Goal: Task Accomplishment & Management: Complete application form

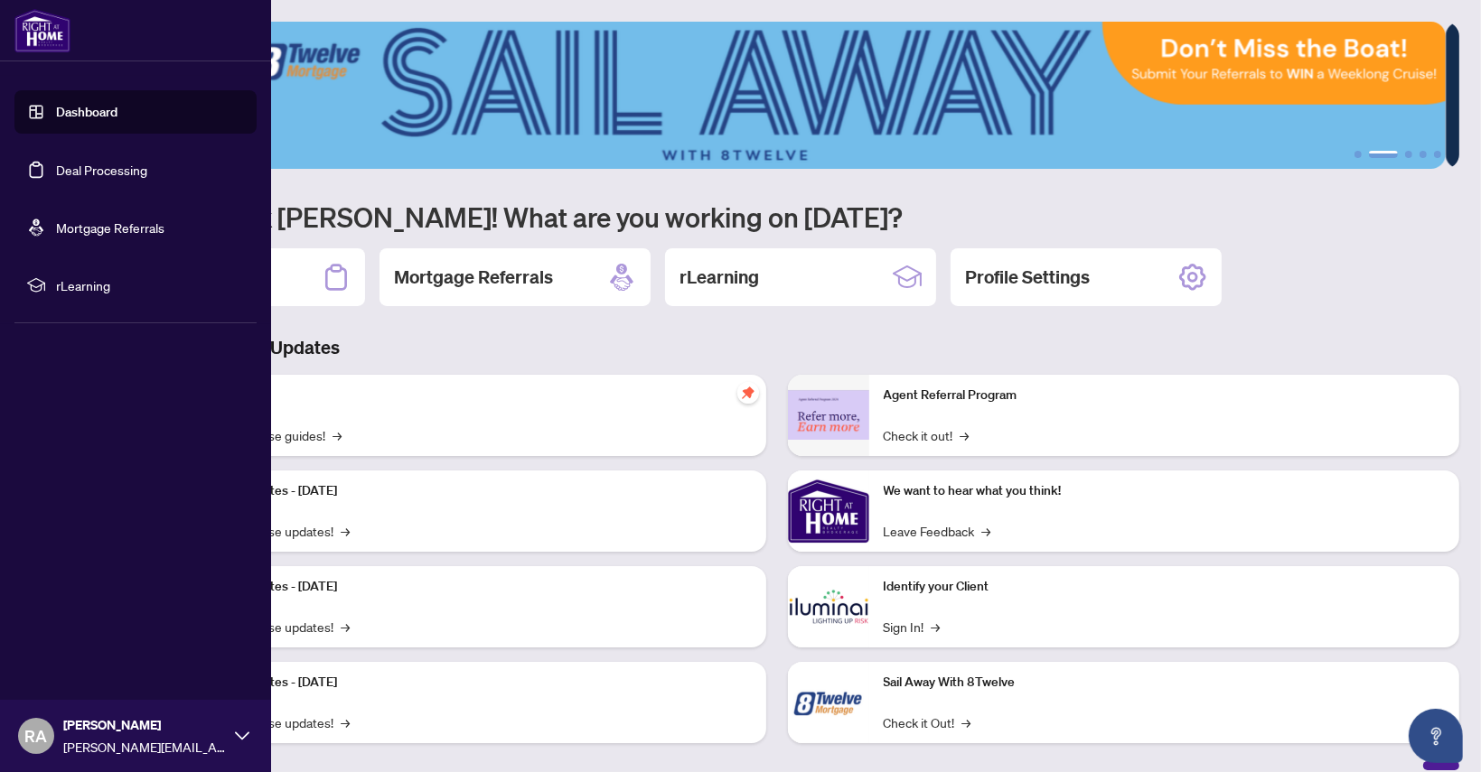
click at [80, 111] on link "Dashboard" at bounding box center [86, 112] width 61 height 16
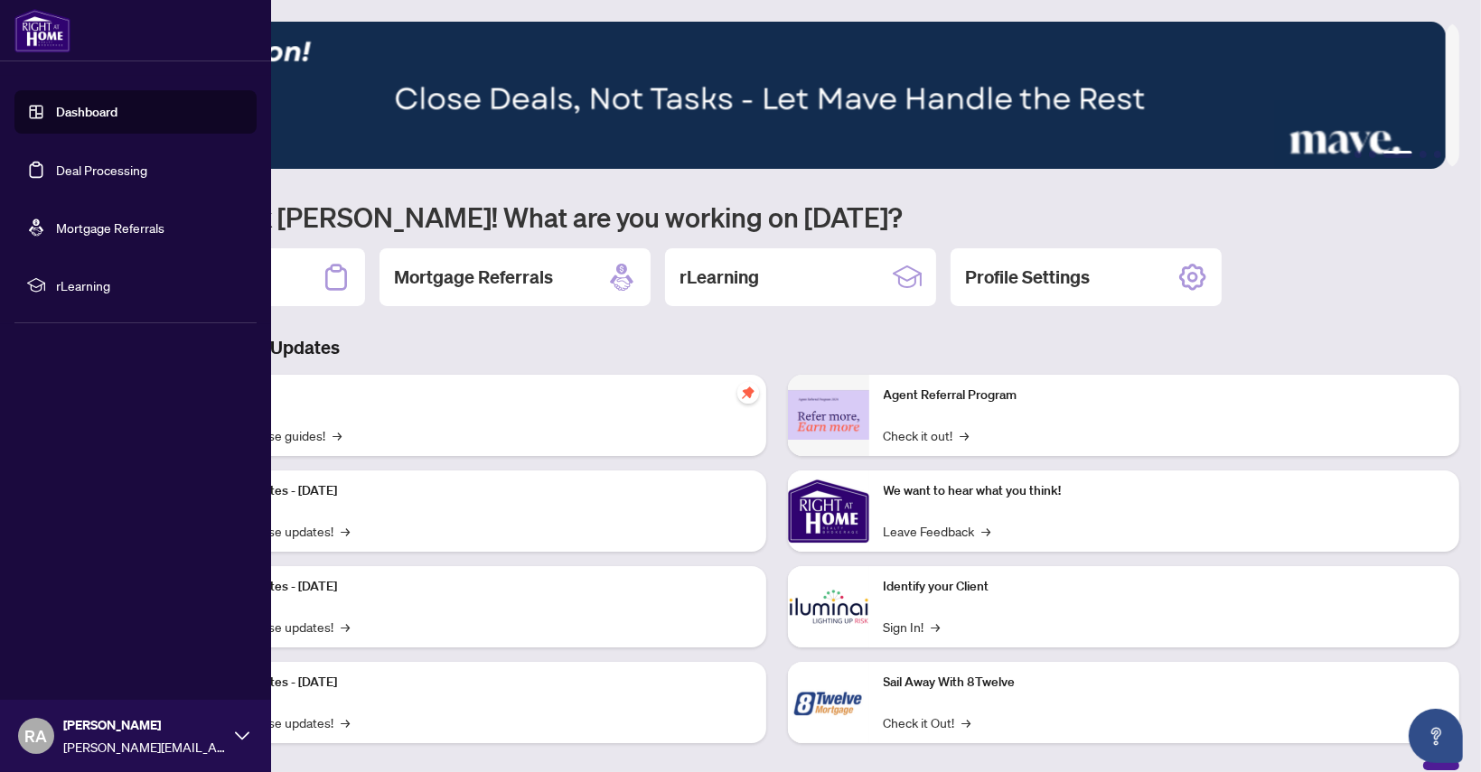
click at [107, 108] on link "Dashboard" at bounding box center [86, 112] width 61 height 16
click at [98, 108] on link "Dashboard" at bounding box center [86, 112] width 61 height 16
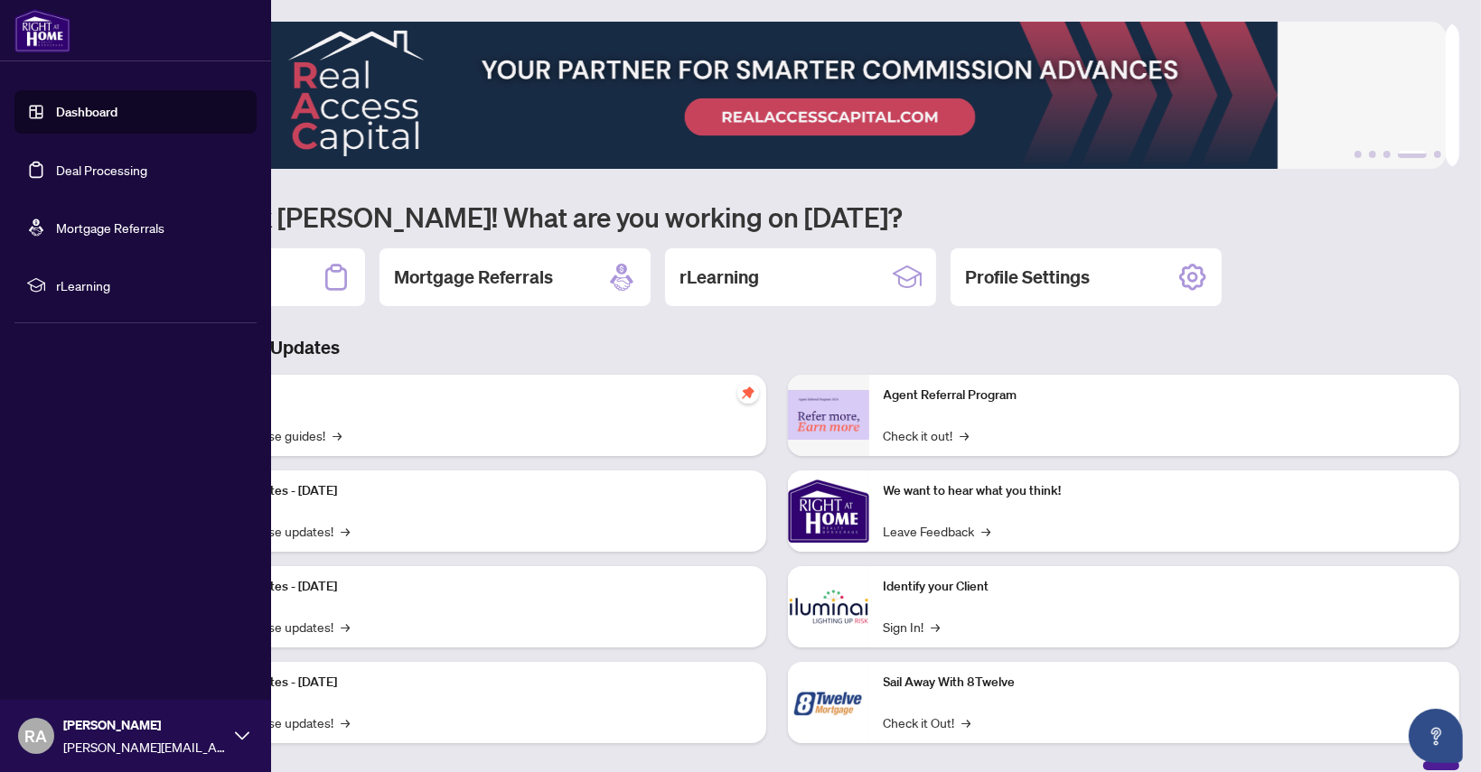
click at [79, 113] on link "Dashboard" at bounding box center [86, 112] width 61 height 16
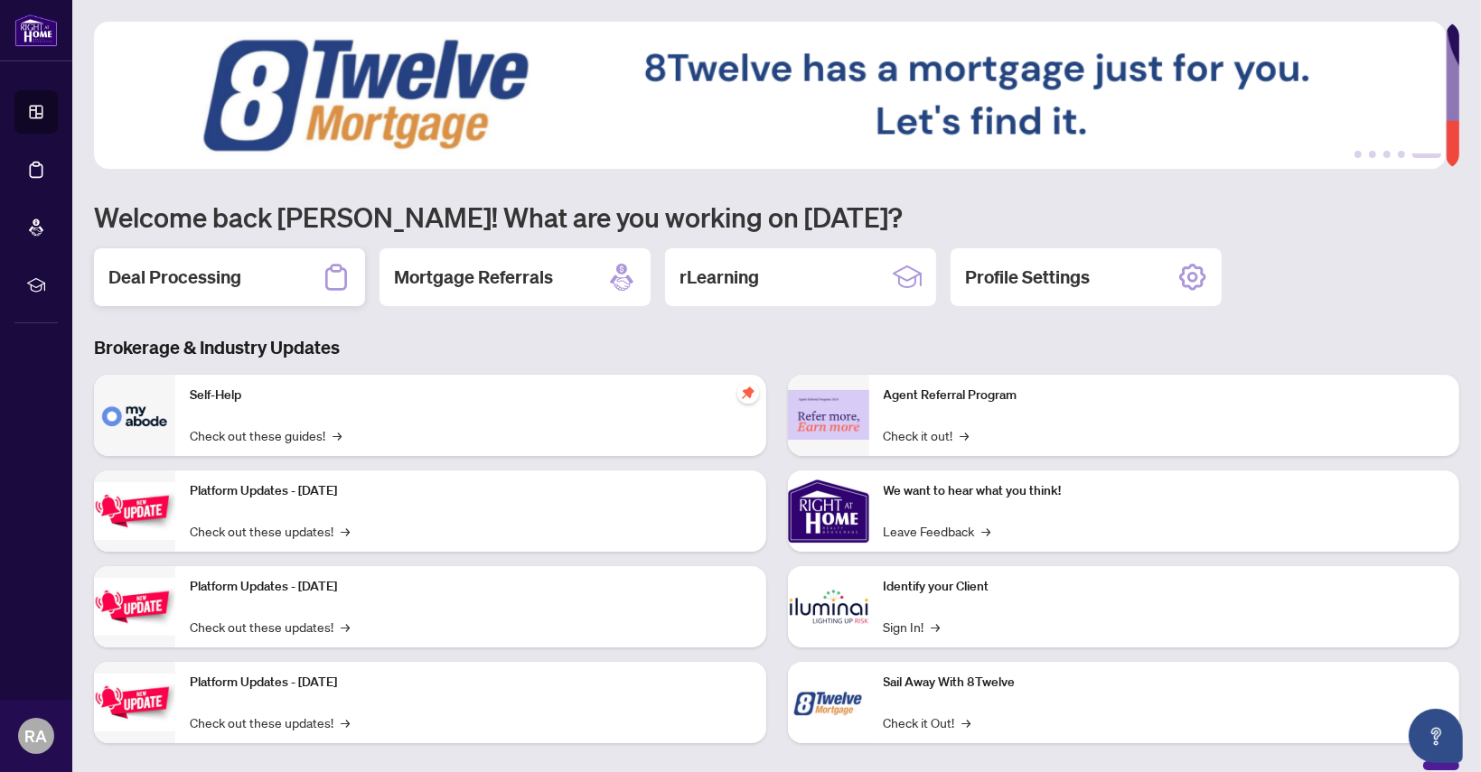
click at [217, 278] on h2 "Deal Processing" at bounding box center [174, 277] width 133 height 25
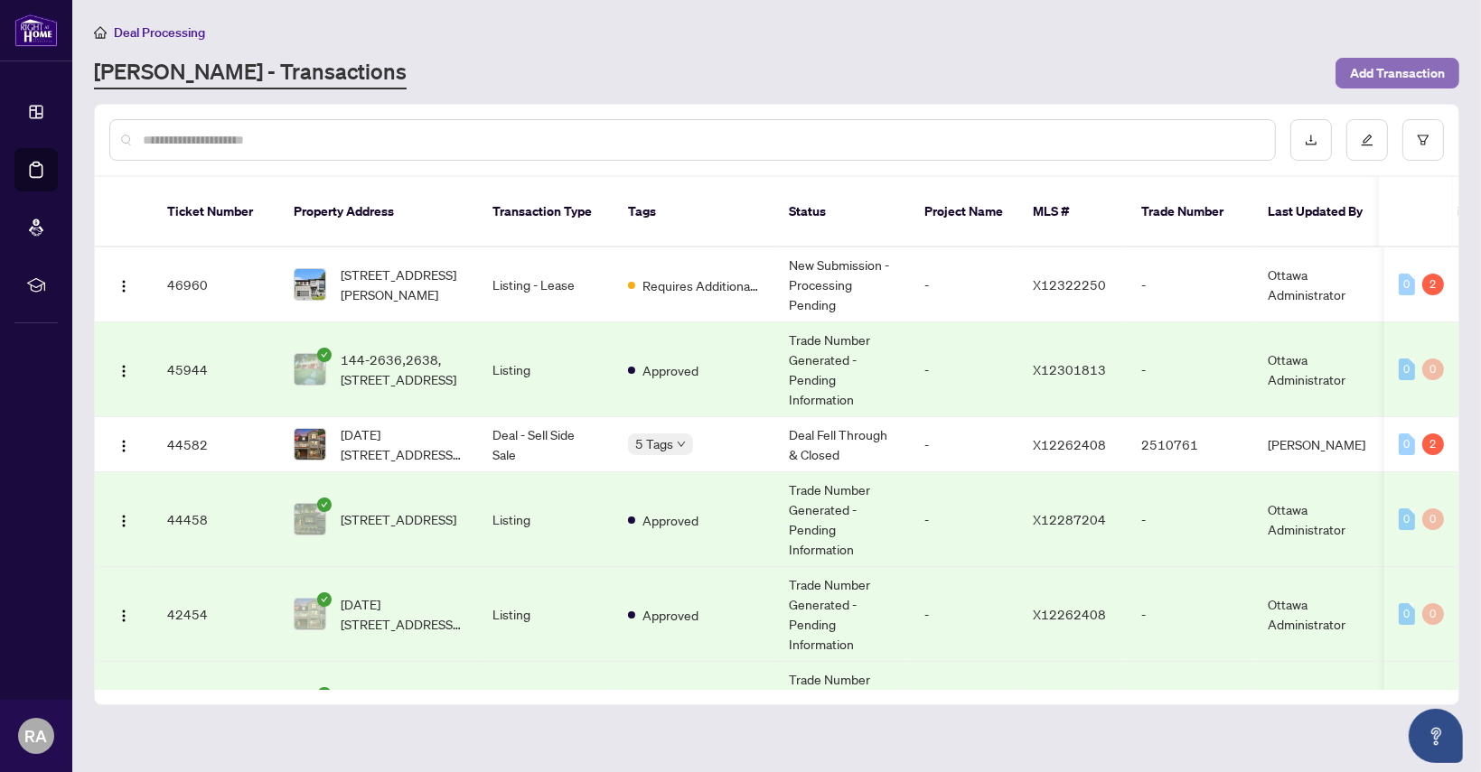
click at [1409, 68] on span "Add Transaction" at bounding box center [1397, 73] width 95 height 29
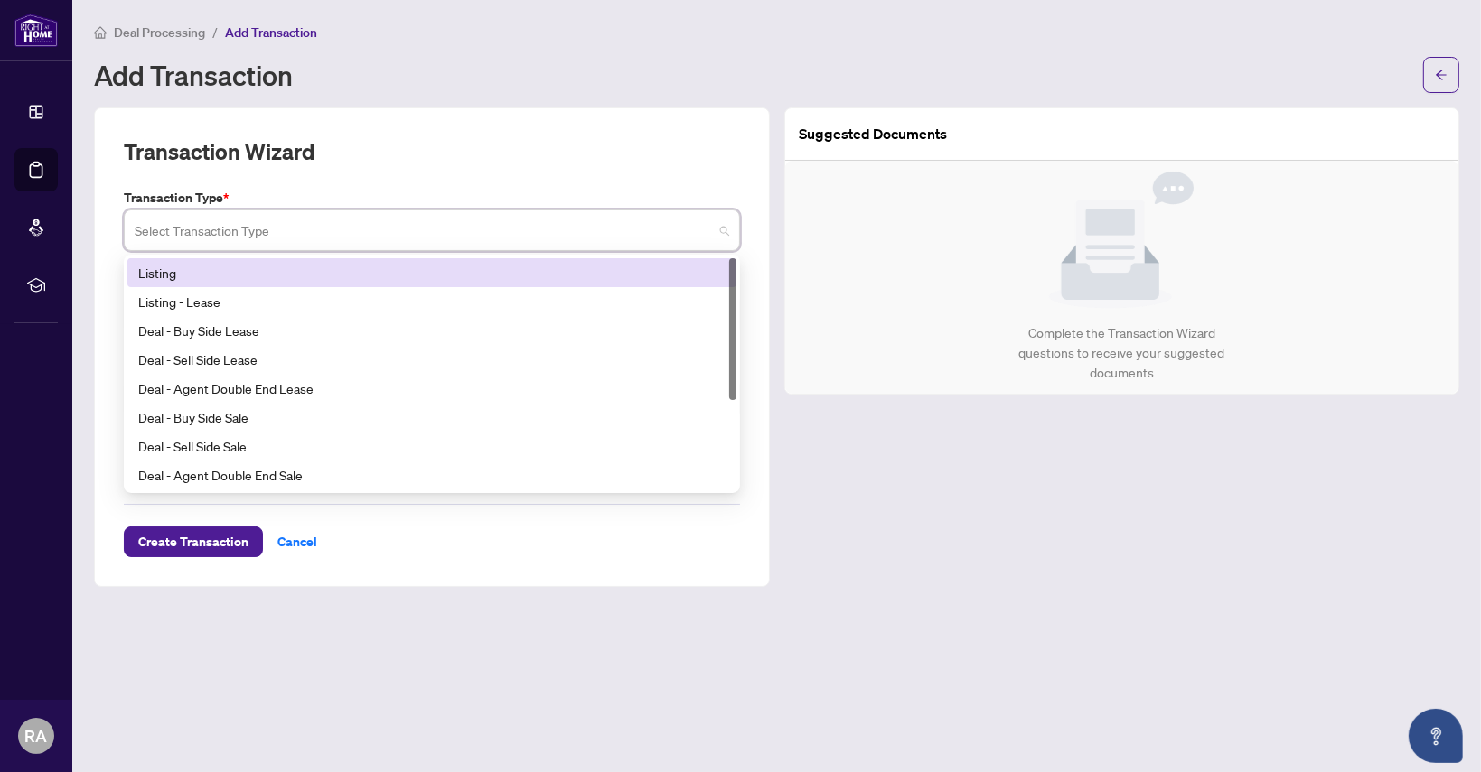
click at [283, 231] on input "search" at bounding box center [424, 233] width 578 height 40
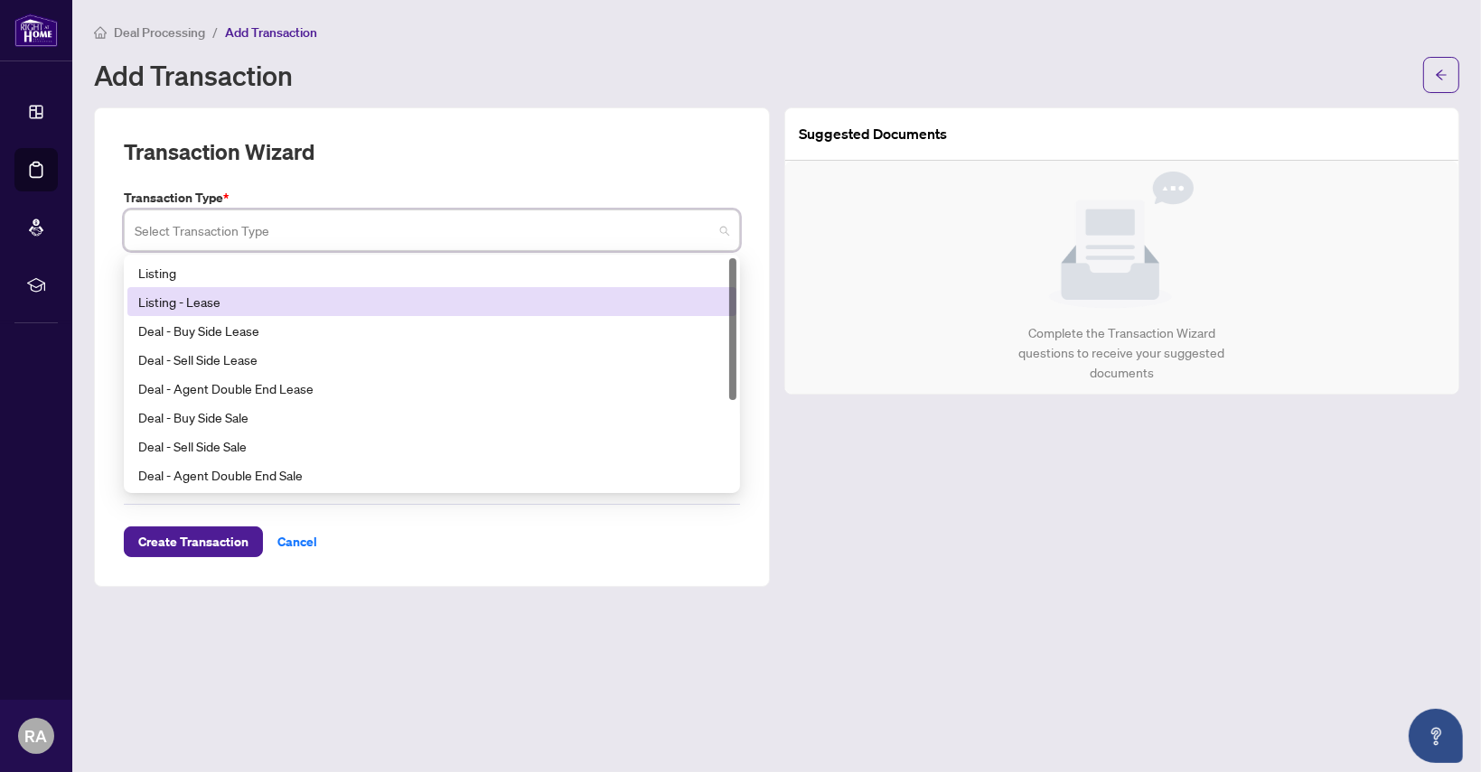
click at [206, 304] on div "Listing - Lease" at bounding box center [431, 302] width 587 height 20
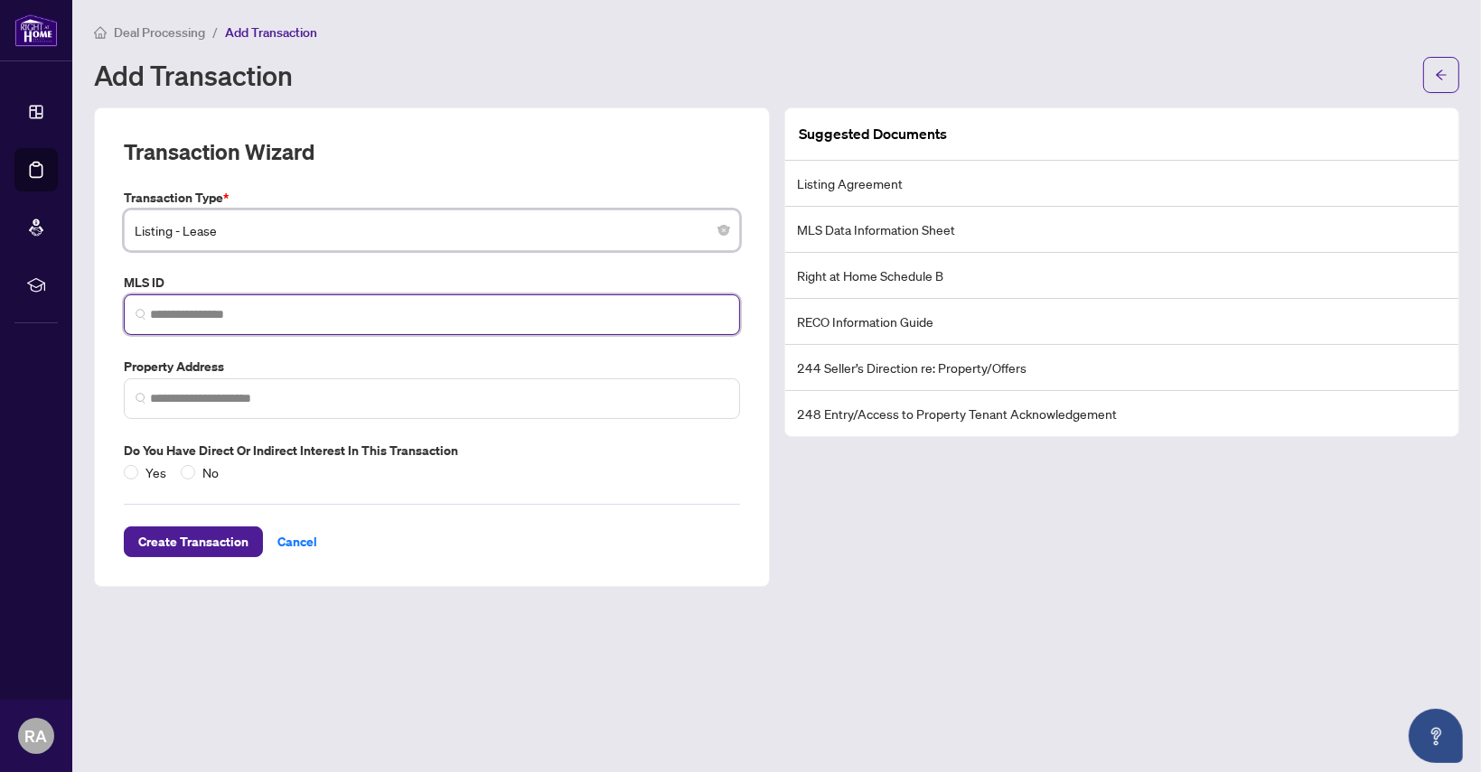
click at [171, 310] on input "search" at bounding box center [439, 314] width 578 height 19
paste input "*********"
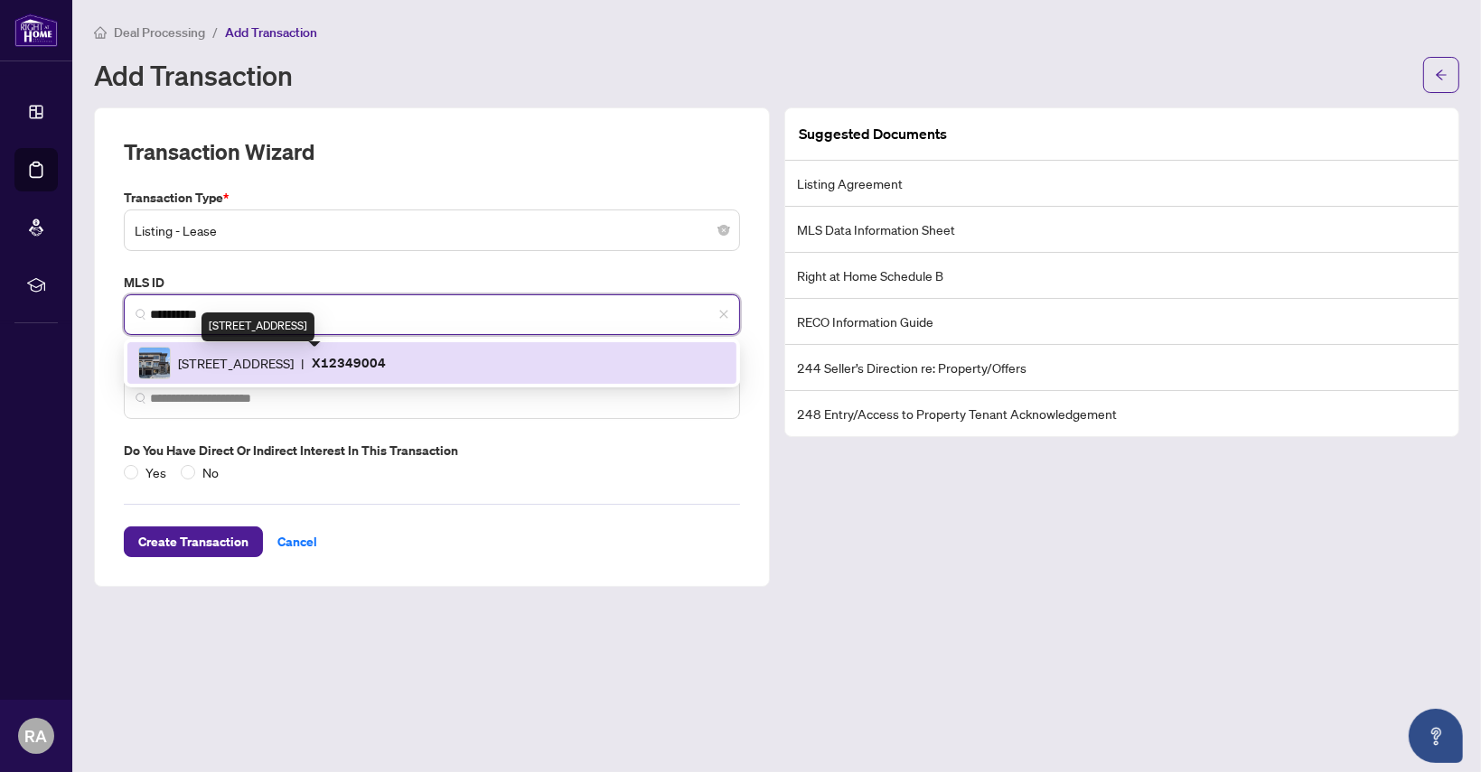
click at [294, 360] on span "[STREET_ADDRESS]" at bounding box center [236, 363] width 116 height 20
type input "*********"
type input "**********"
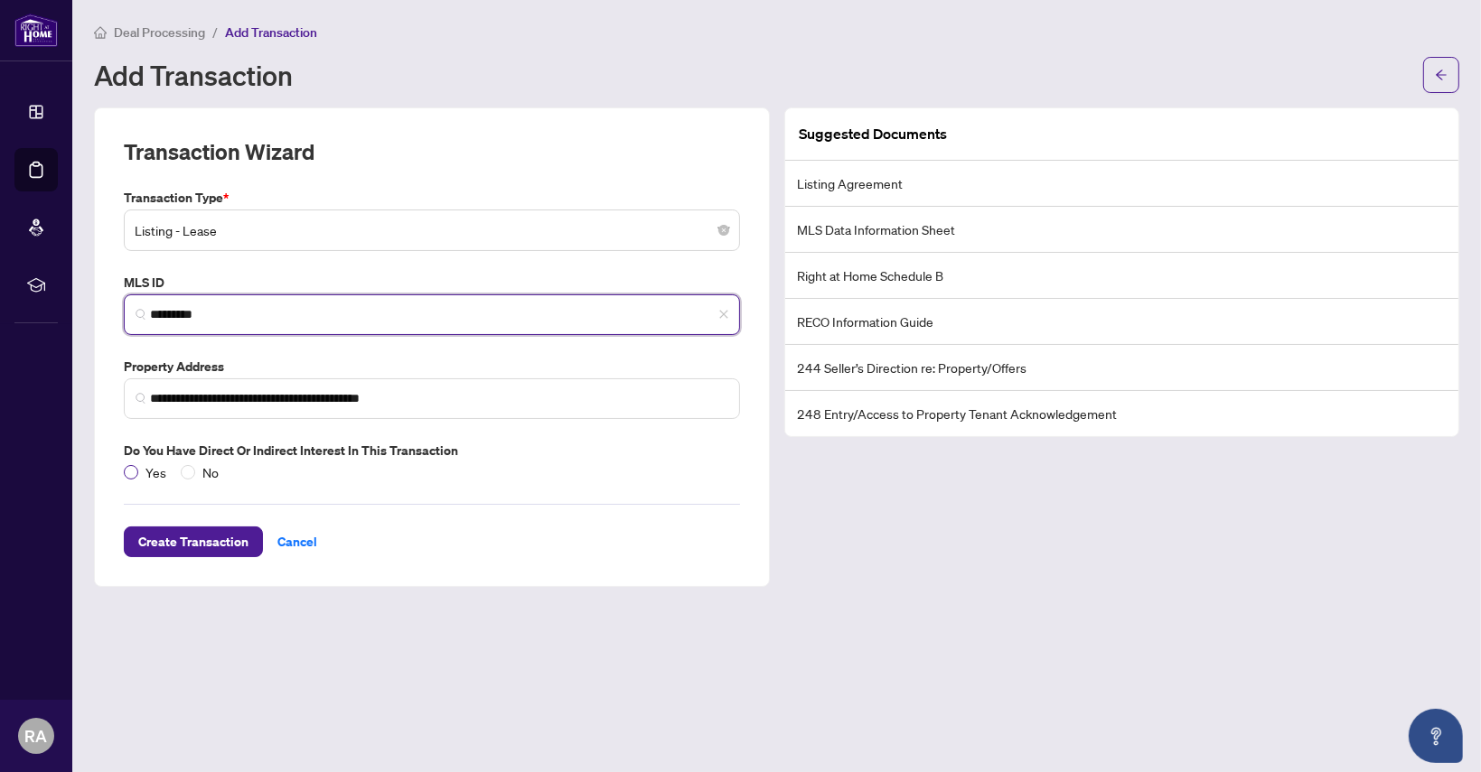
type input "*********"
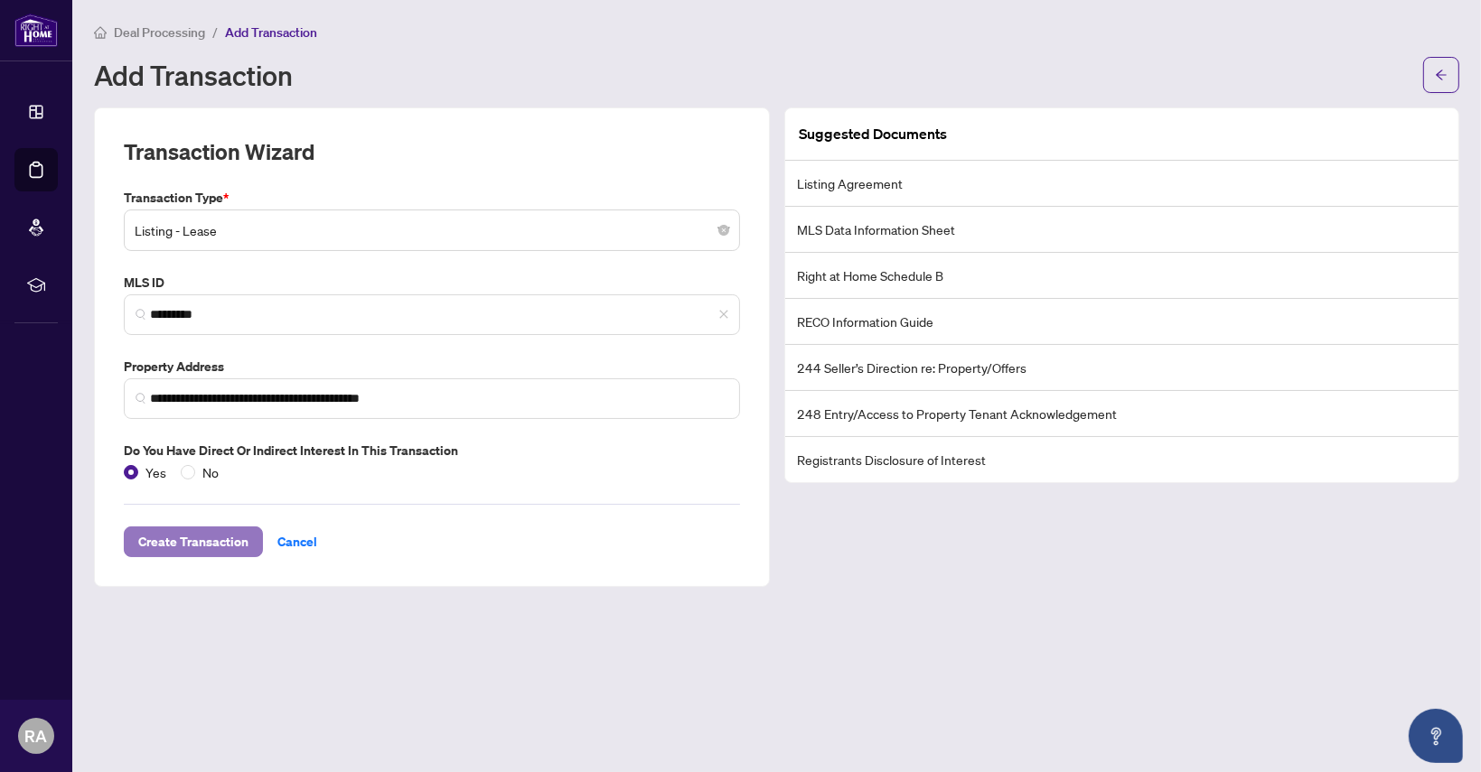
click at [195, 536] on span "Create Transaction" at bounding box center [193, 542] width 110 height 29
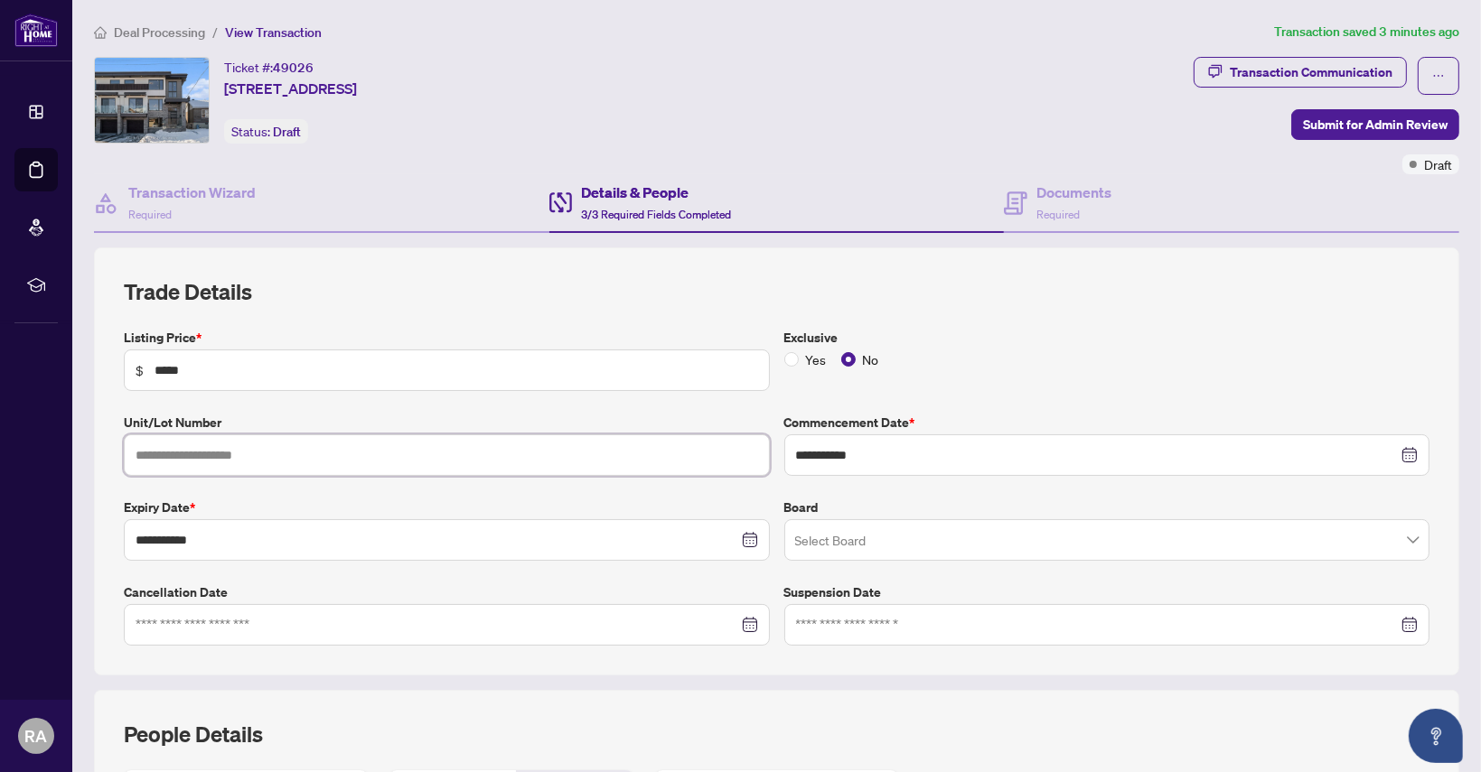
click at [271, 451] on input "text" at bounding box center [447, 456] width 646 height 42
type input "***"
click at [384, 288] on h2 "Trade Details" at bounding box center [777, 291] width 1306 height 29
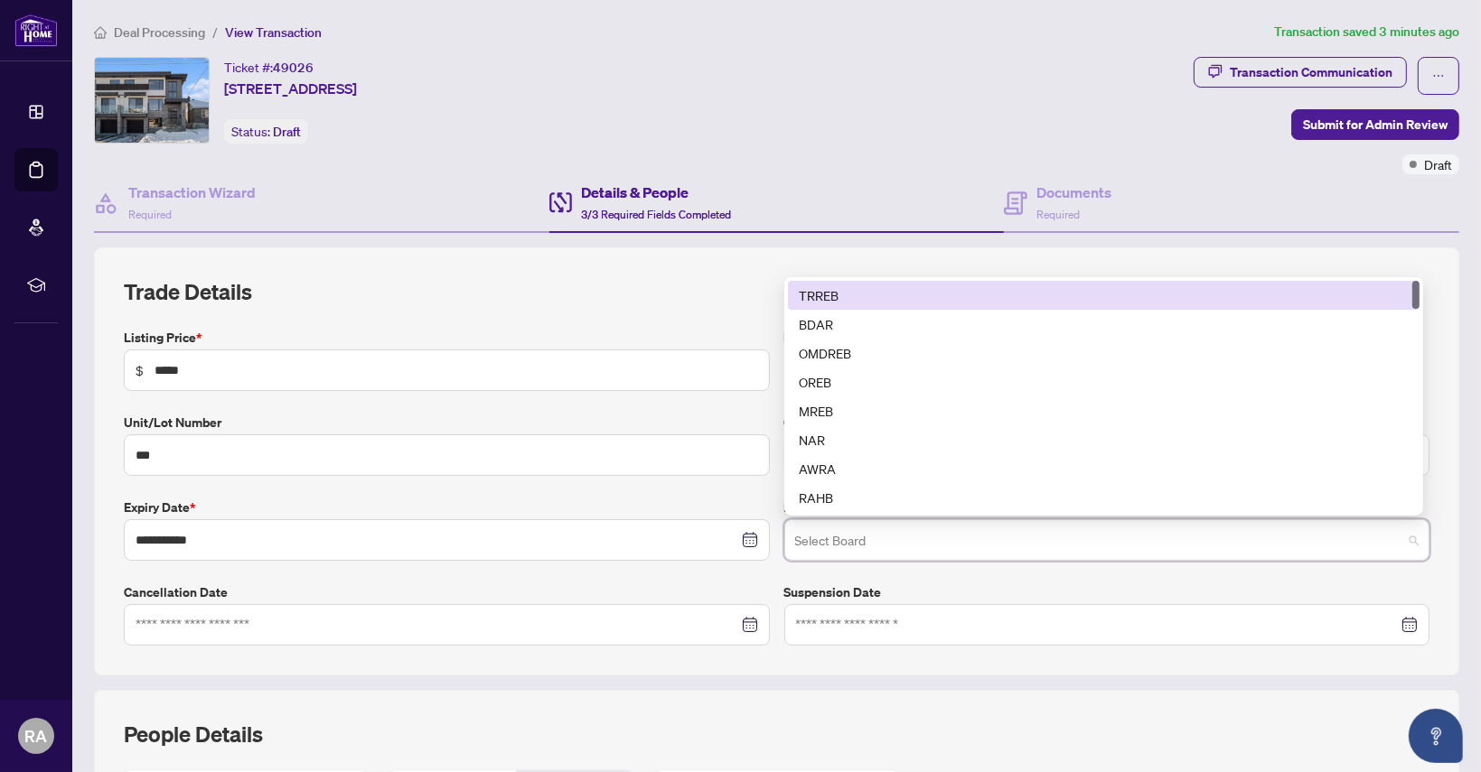
click at [812, 539] on input "search" at bounding box center [1099, 543] width 608 height 40
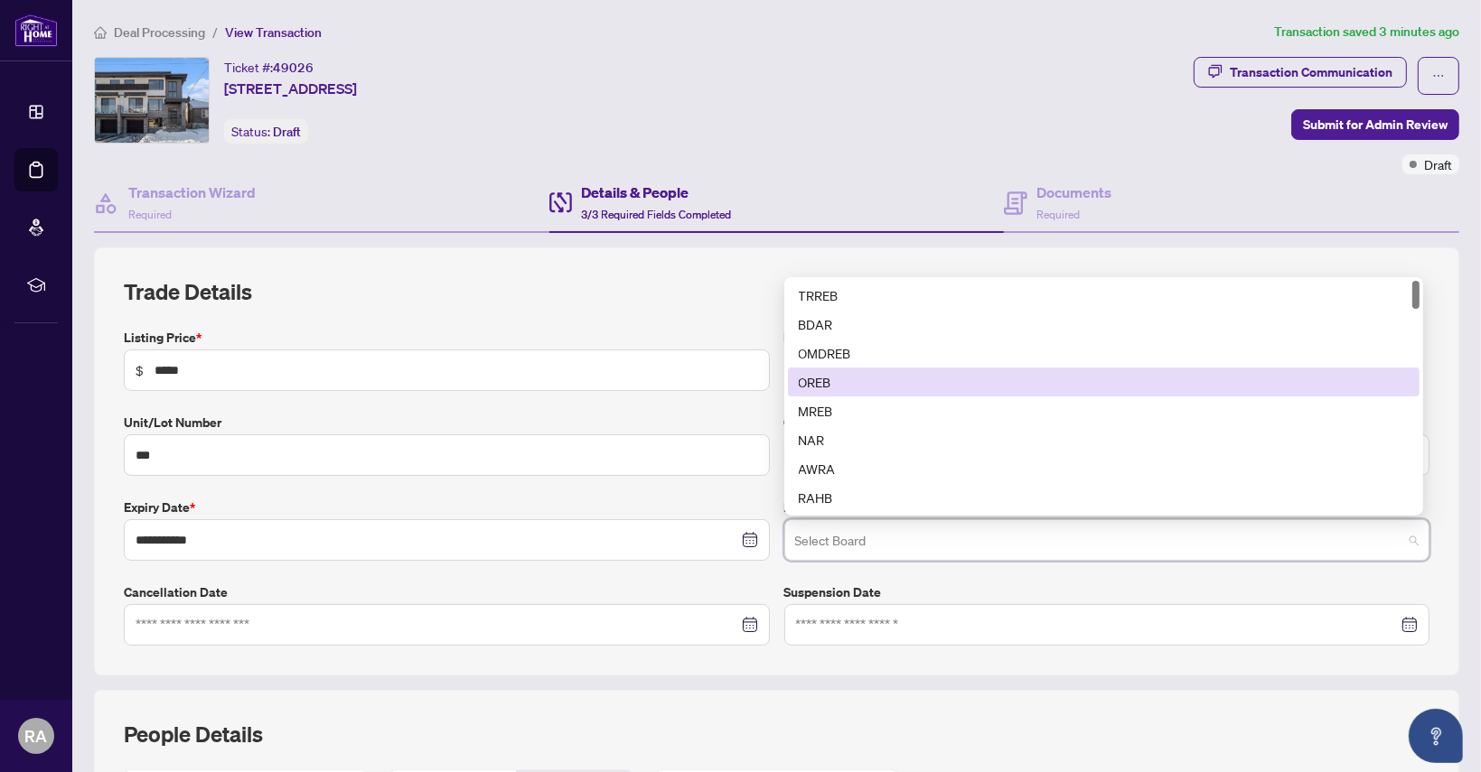
click at [819, 382] on div "OREB" at bounding box center [1104, 382] width 610 height 20
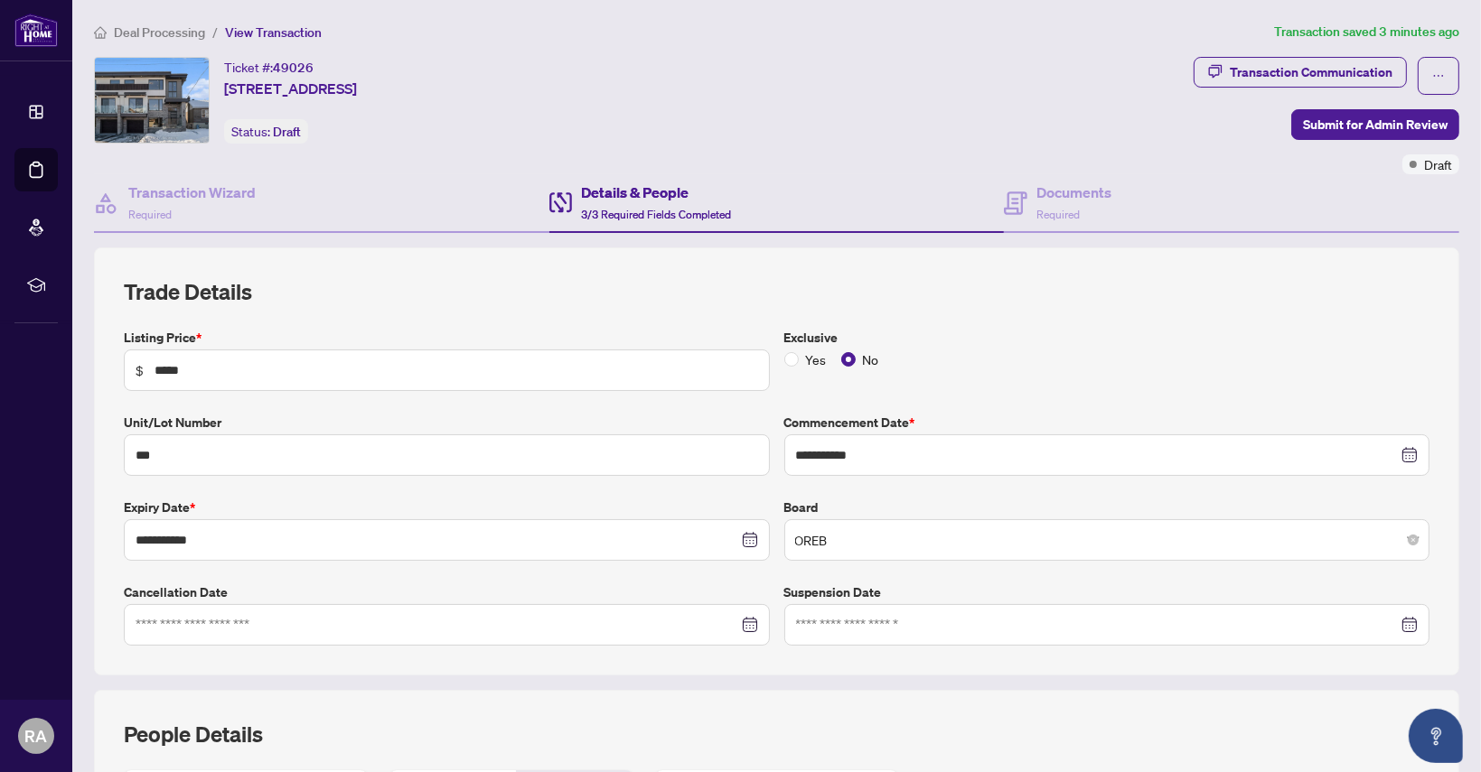
click at [815, 675] on div "**********" at bounding box center [777, 668] width 1380 height 840
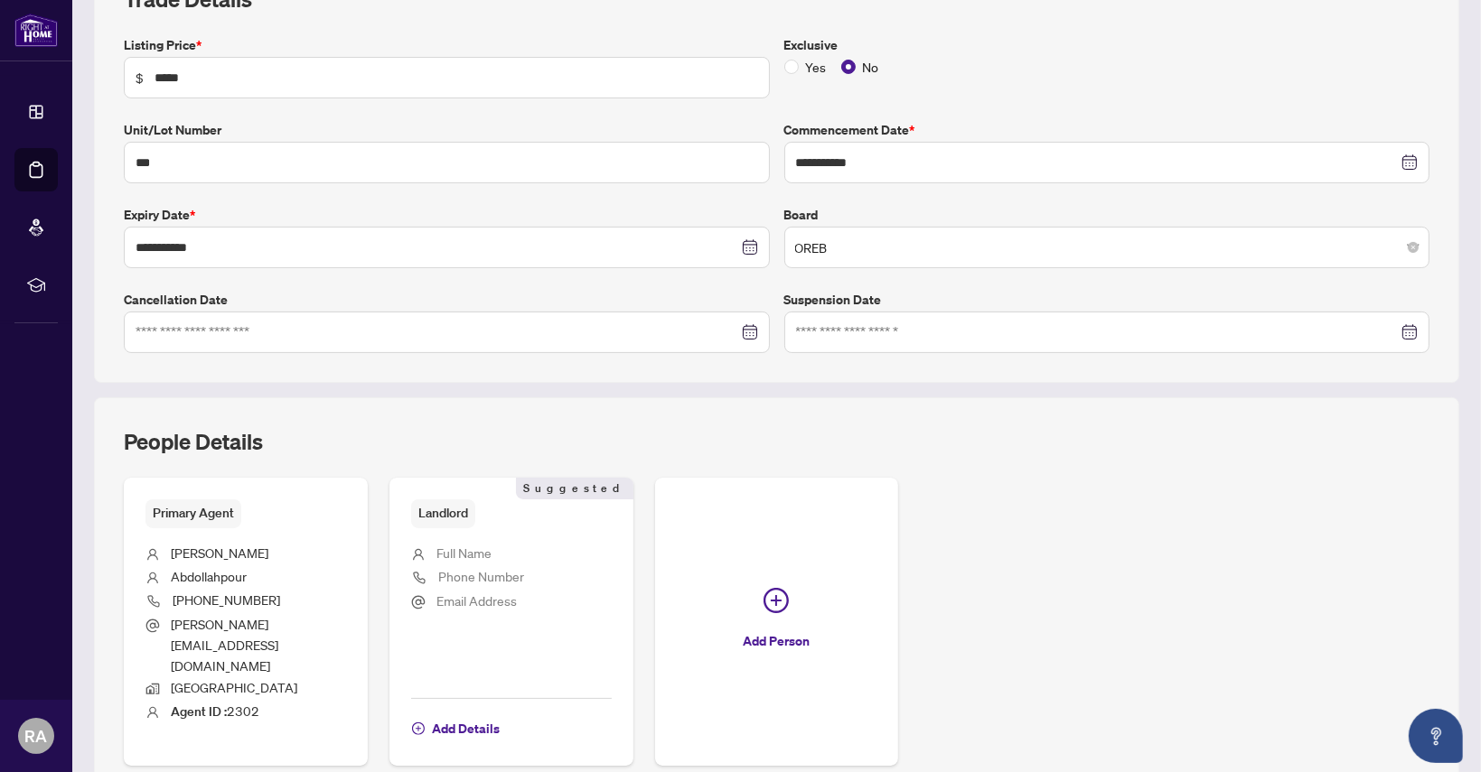
scroll to position [401, 0]
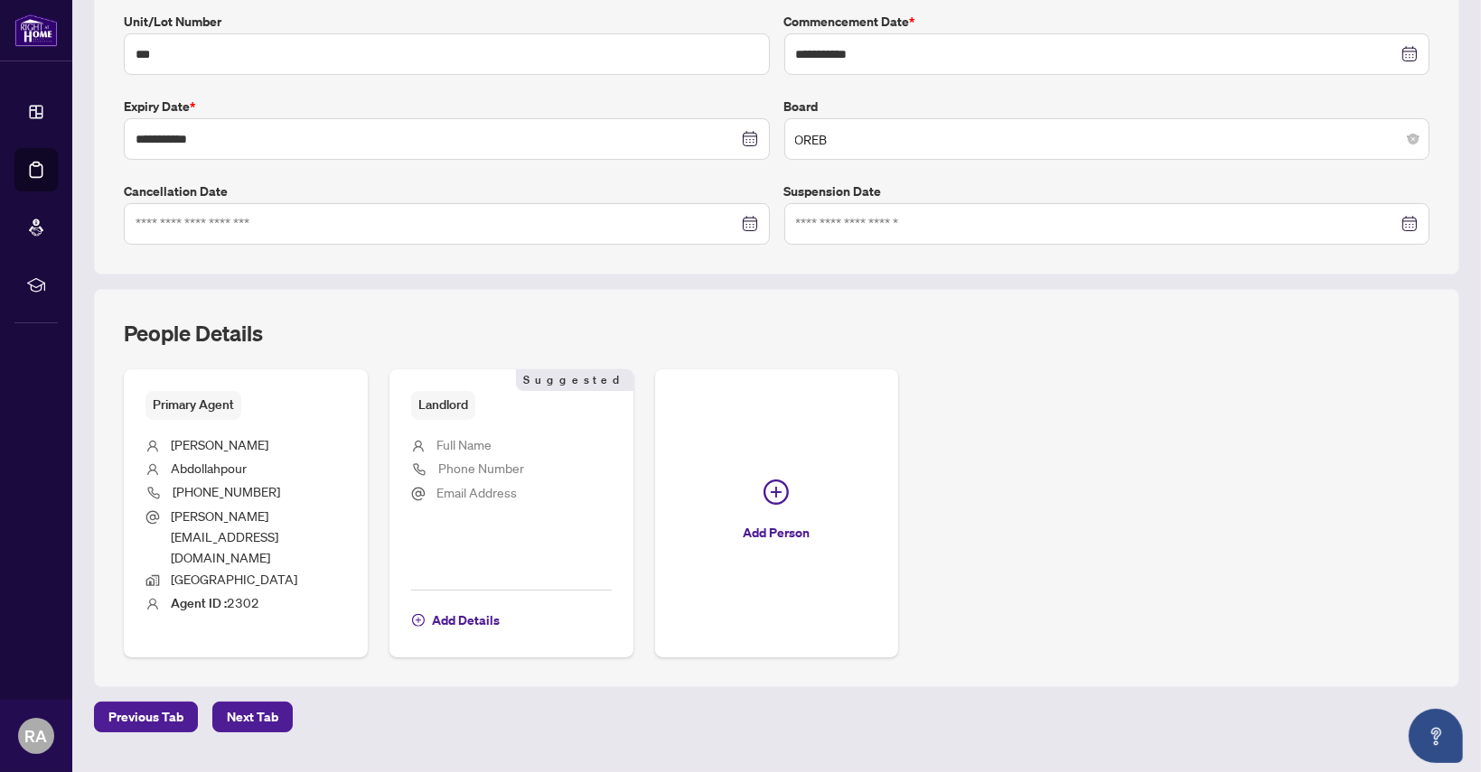
click at [471, 440] on span "Full Name" at bounding box center [463, 444] width 55 height 16
click at [463, 606] on span "Add Details" at bounding box center [466, 620] width 68 height 29
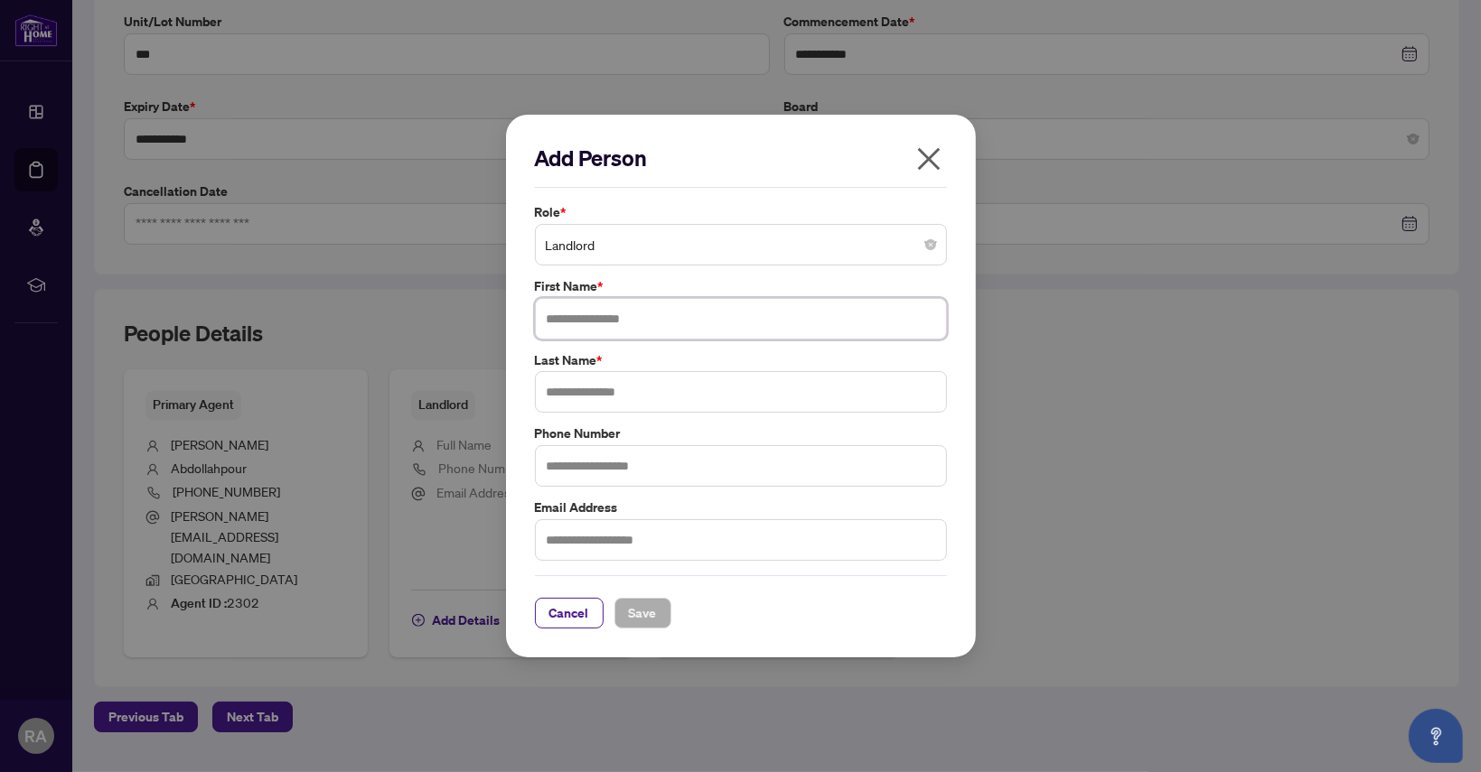
click at [564, 318] on input "text" at bounding box center [741, 319] width 412 height 42
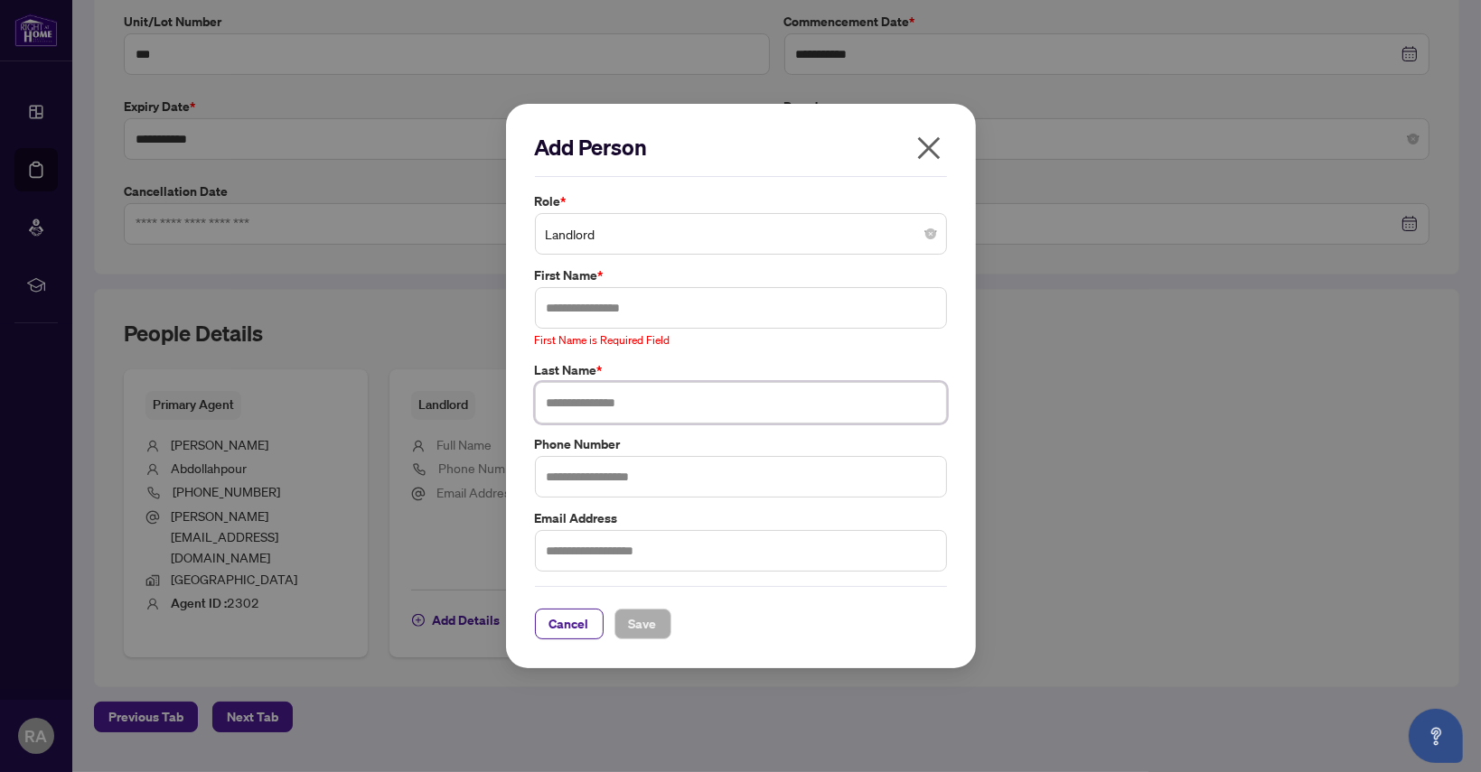
click at [547, 389] on input "text" at bounding box center [741, 403] width 412 height 42
type input "**********"
click at [547, 551] on input "text" at bounding box center [741, 551] width 412 height 42
type input "**********"
click at [576, 309] on input "text" at bounding box center [741, 308] width 412 height 42
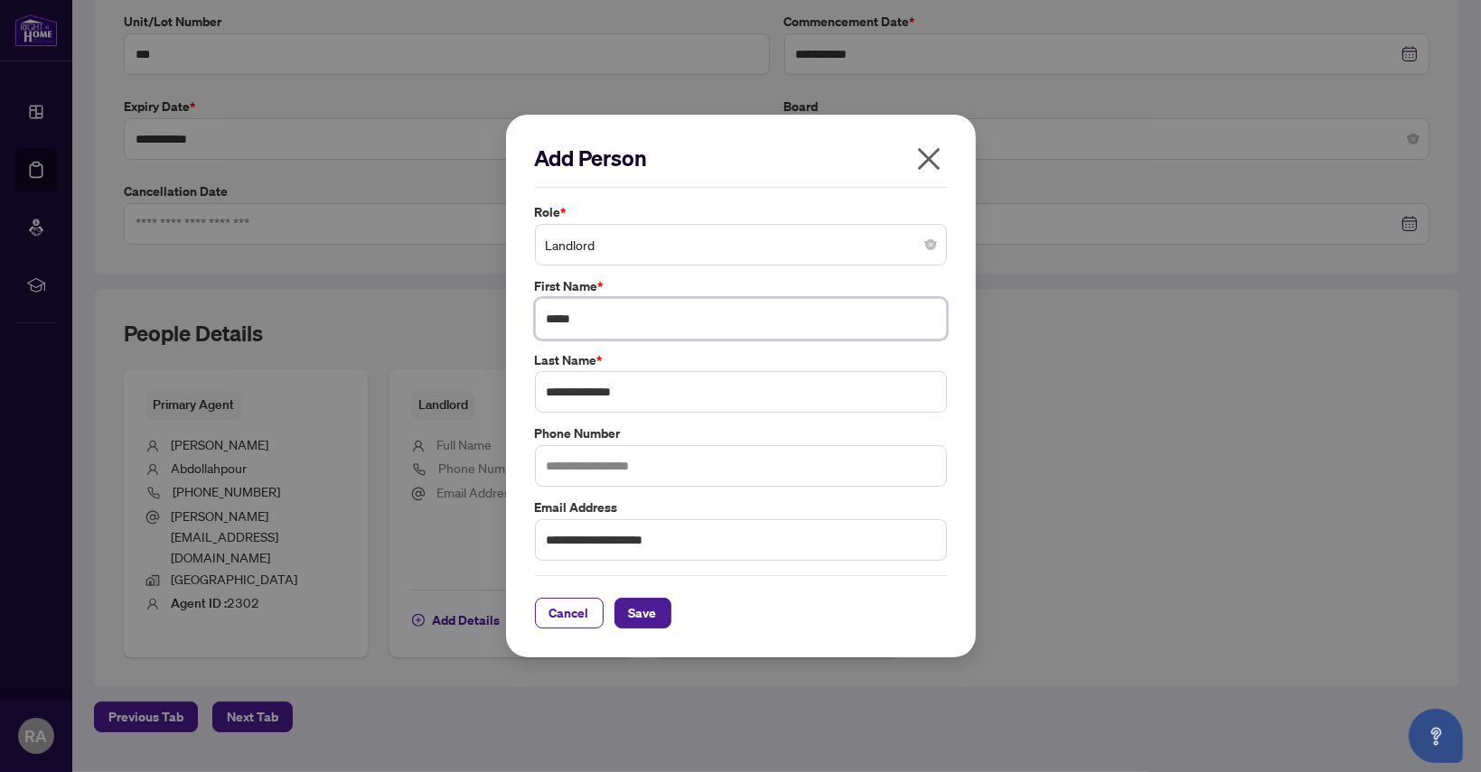
type input "*****"
click at [694, 276] on label "First Name *" at bounding box center [741, 286] width 412 height 20
click at [636, 613] on span "Save" at bounding box center [643, 613] width 28 height 29
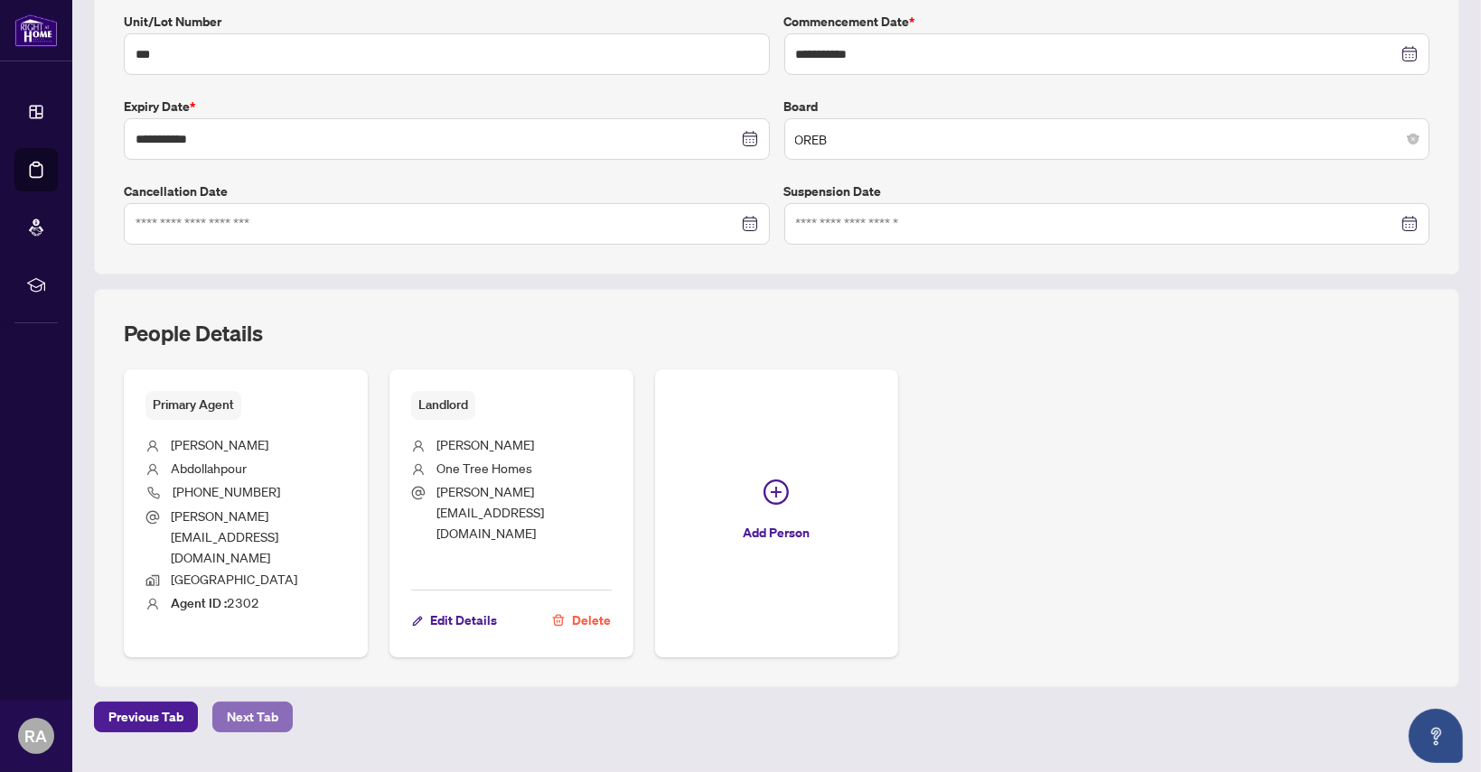
click at [265, 703] on span "Next Tab" at bounding box center [252, 717] width 51 height 29
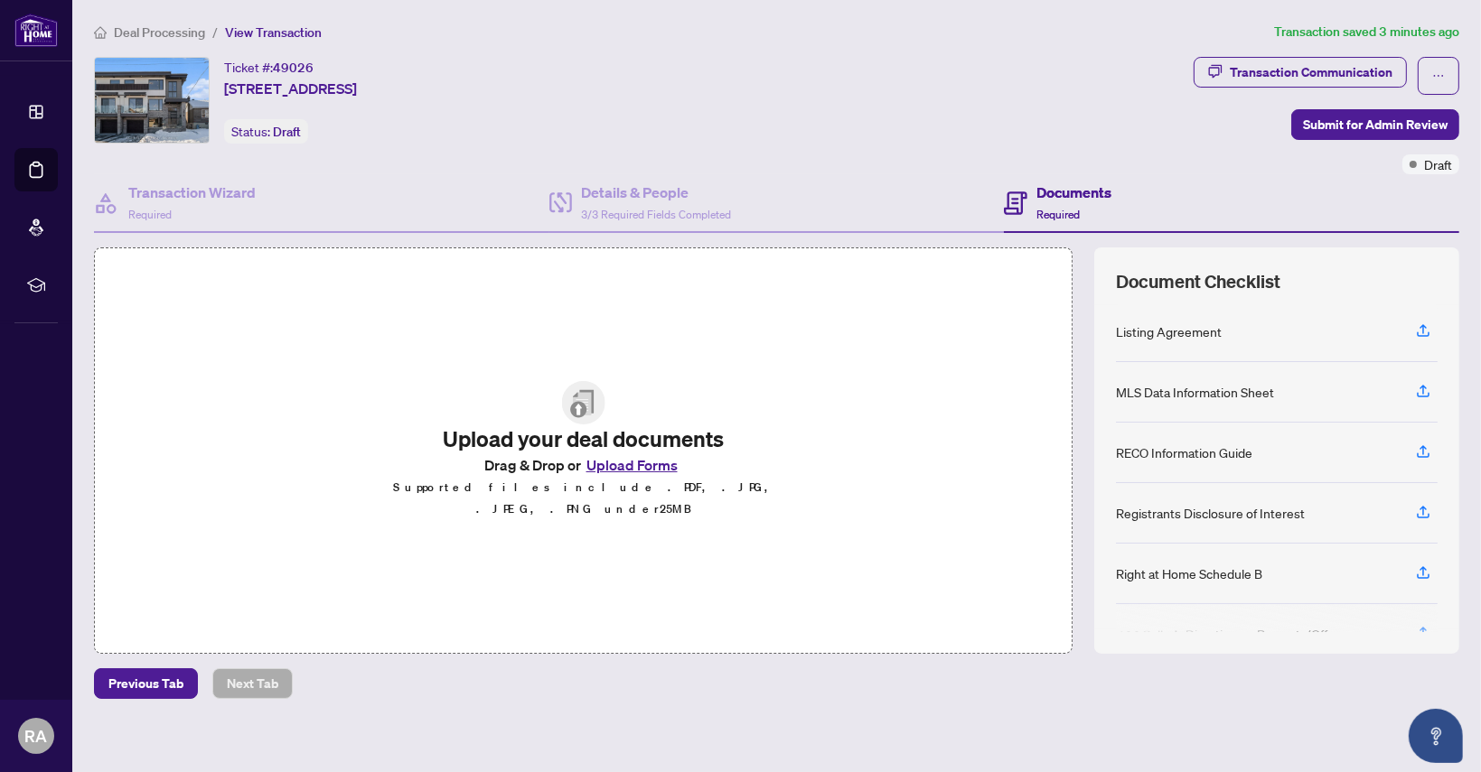
click at [623, 475] on button "Upload Forms" at bounding box center [632, 465] width 102 height 23
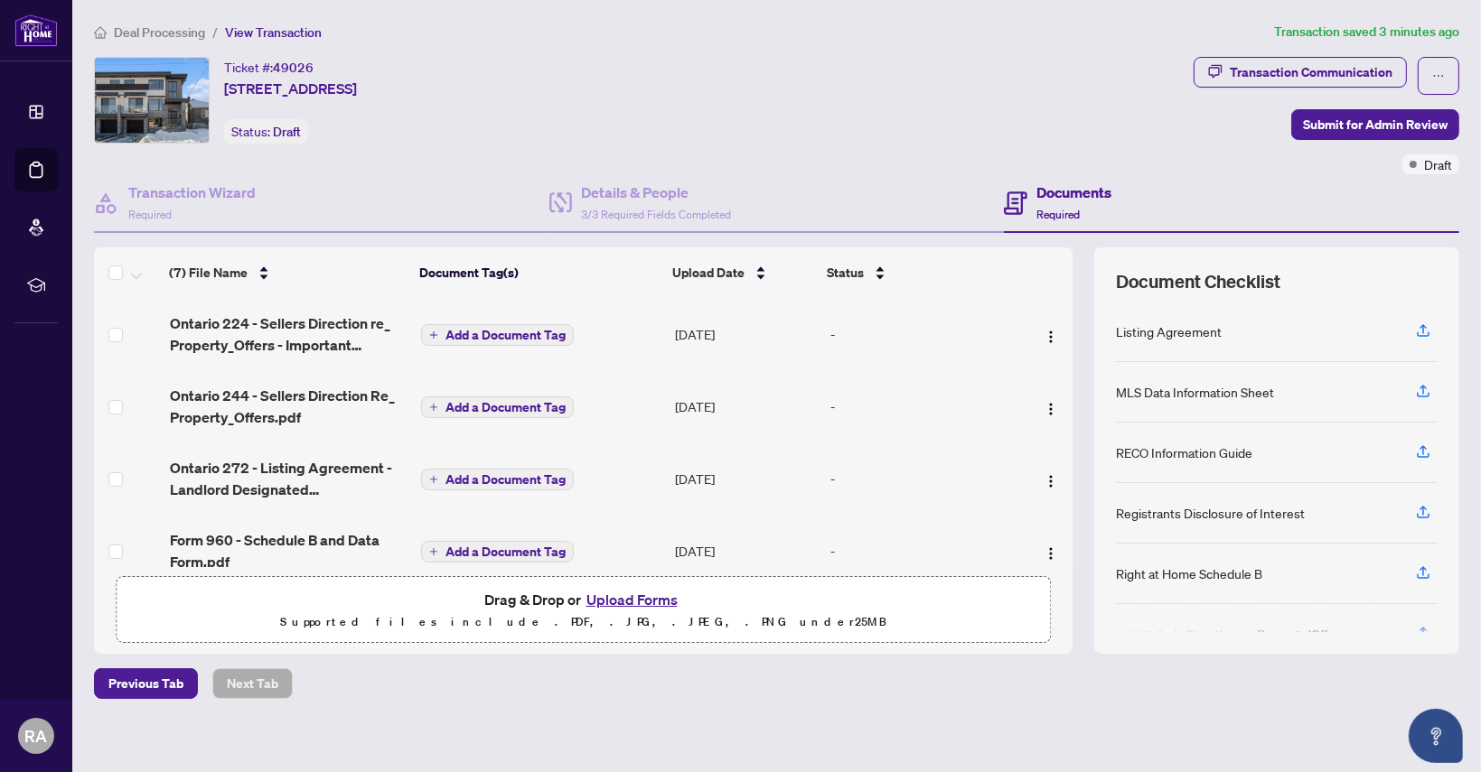
scroll to position [8, 0]
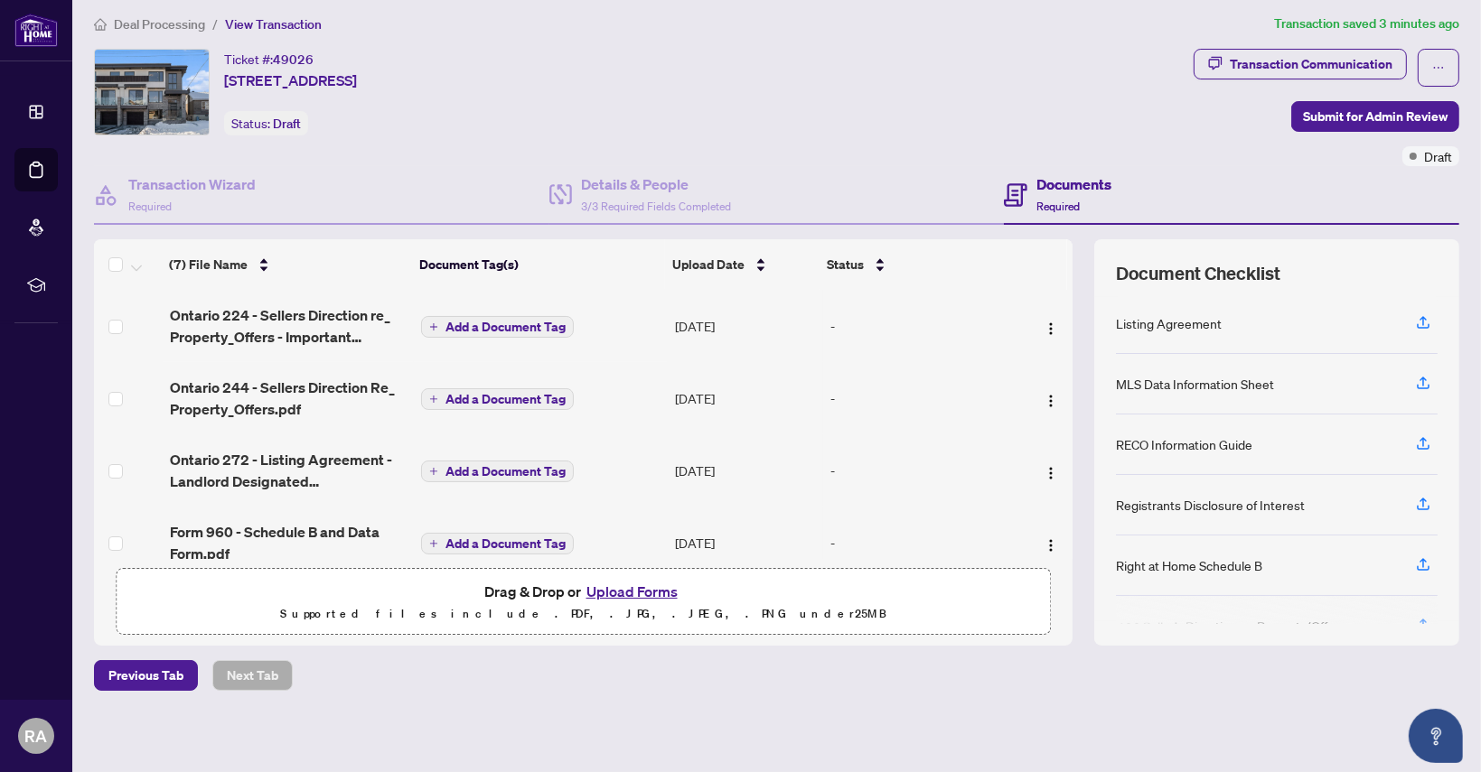
click at [1027, 707] on div "Deal Processing / View Transaction Transaction saved 3 minutes ago Ticket #: 49…" at bounding box center [777, 384] width 1380 height 741
click at [1375, 115] on span "Submit for Admin Review" at bounding box center [1375, 116] width 145 height 29
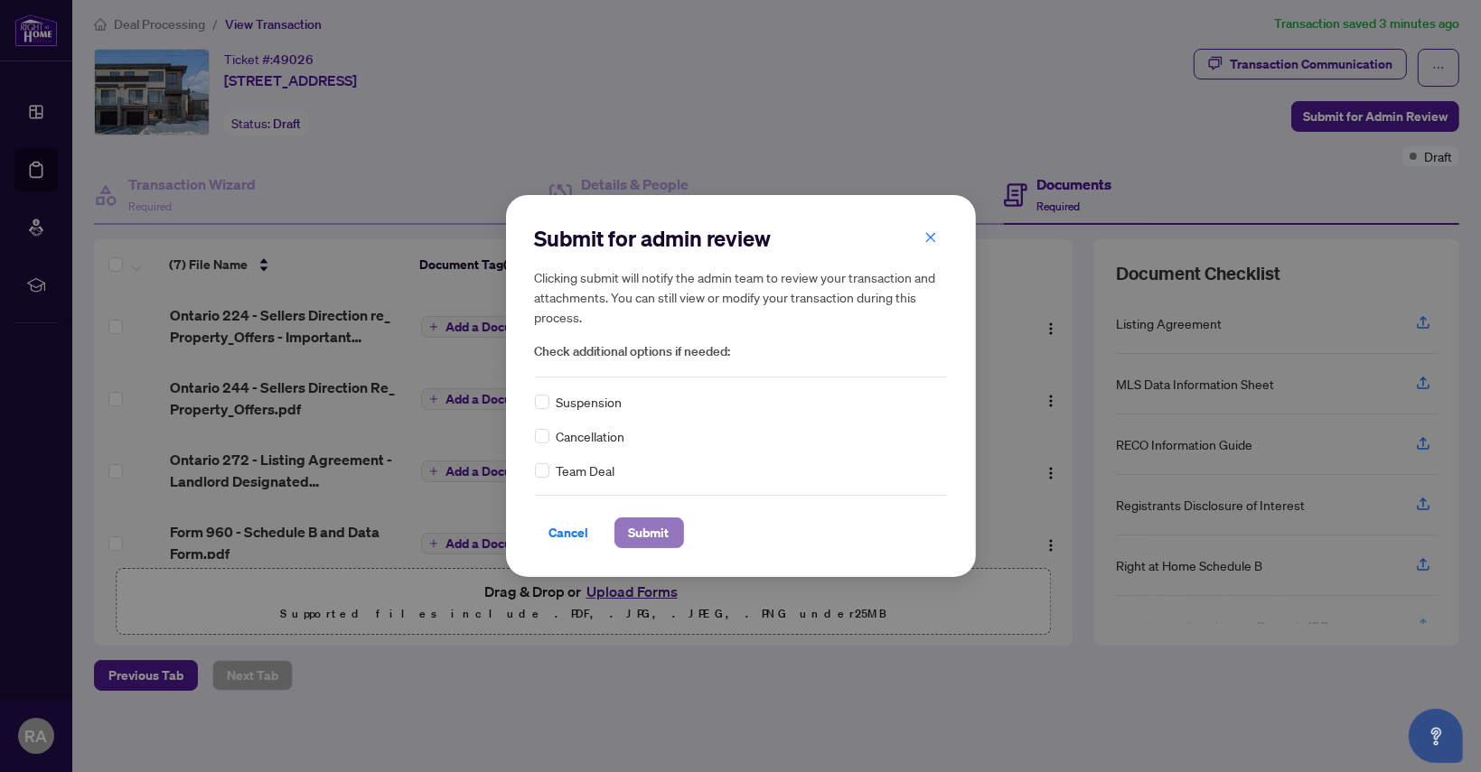
click at [653, 528] on span "Submit" at bounding box center [649, 533] width 41 height 29
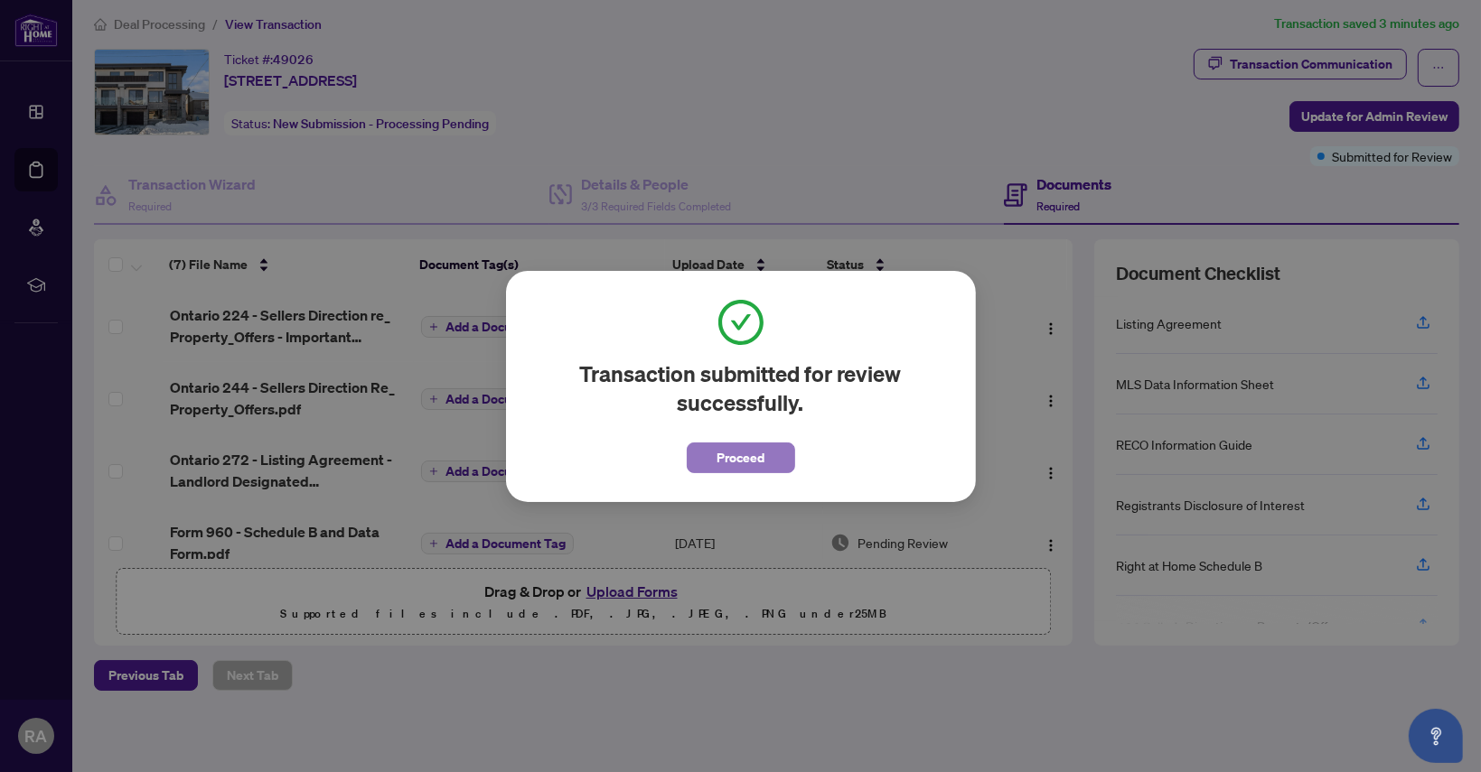
click at [732, 455] on span "Proceed" at bounding box center [740, 458] width 48 height 29
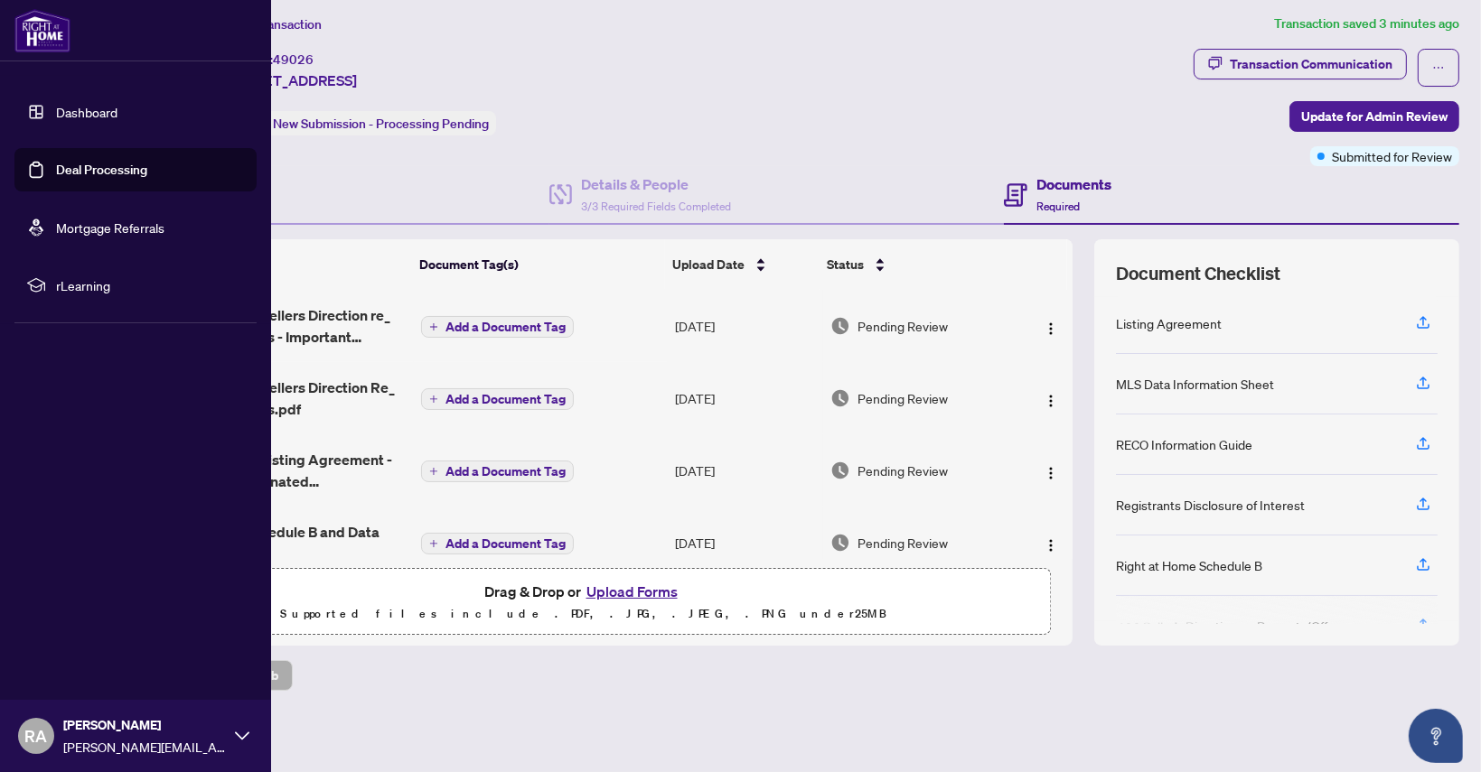
click at [101, 110] on link "Dashboard" at bounding box center [86, 112] width 61 height 16
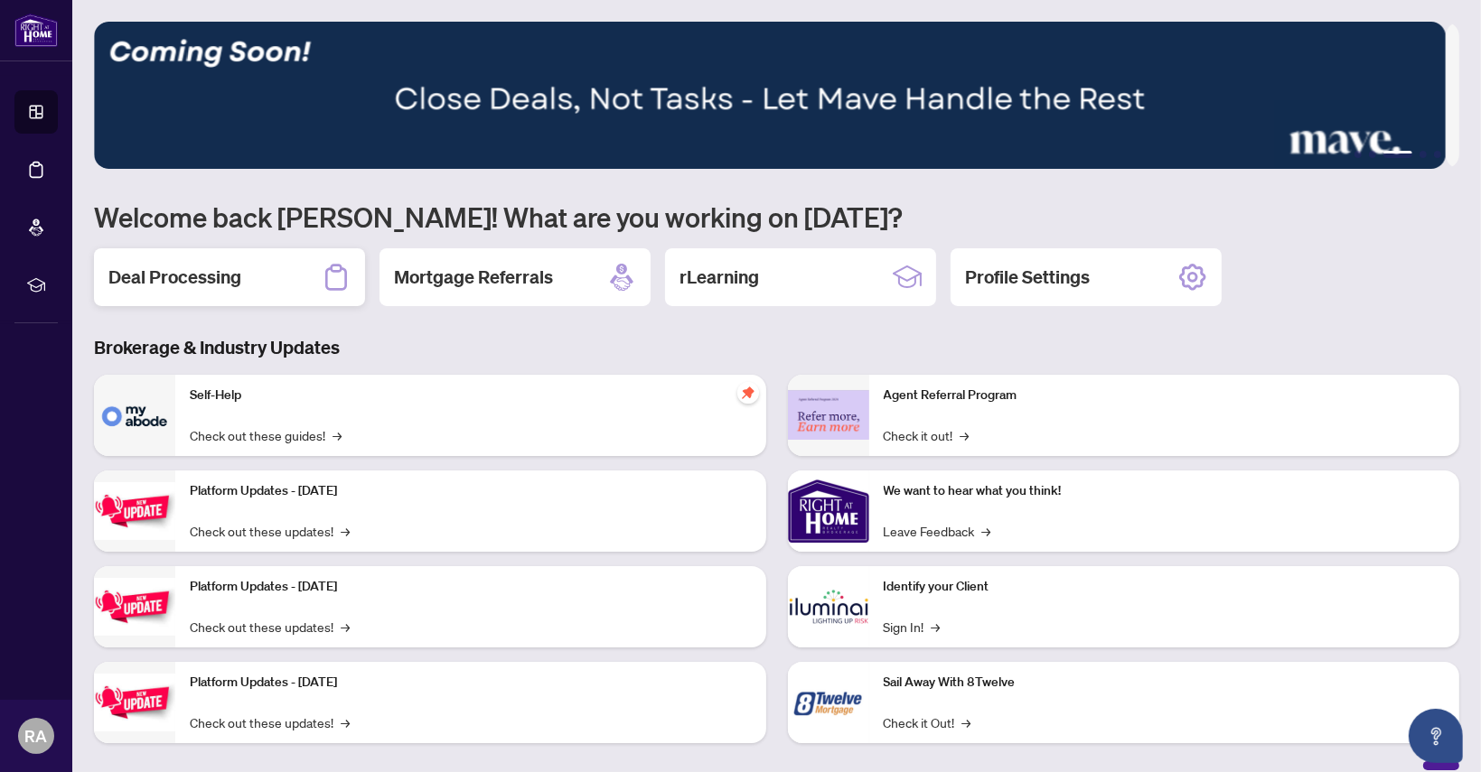
click at [205, 269] on h2 "Deal Processing" at bounding box center [174, 277] width 133 height 25
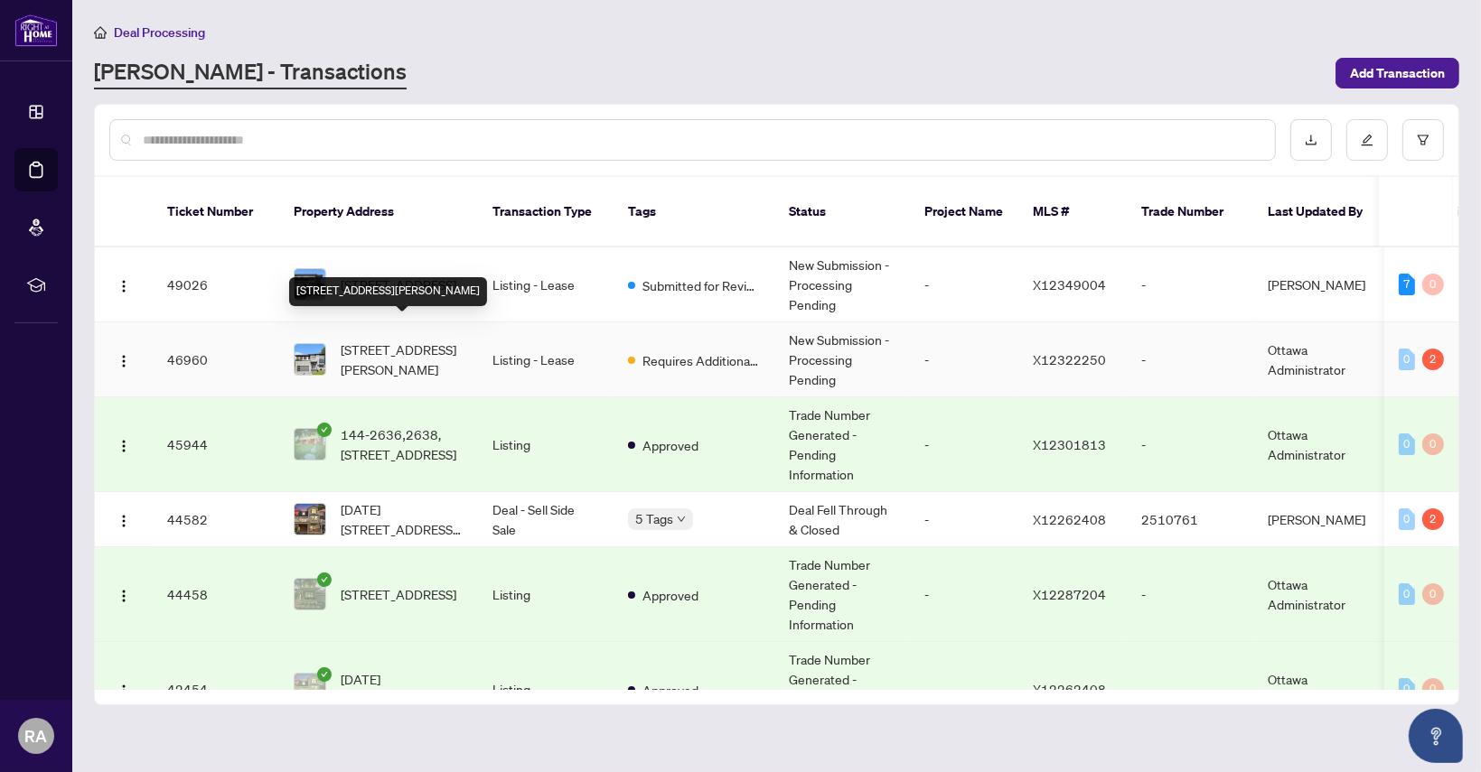
click at [388, 340] on span "[STREET_ADDRESS][PERSON_NAME]" at bounding box center [402, 360] width 123 height 40
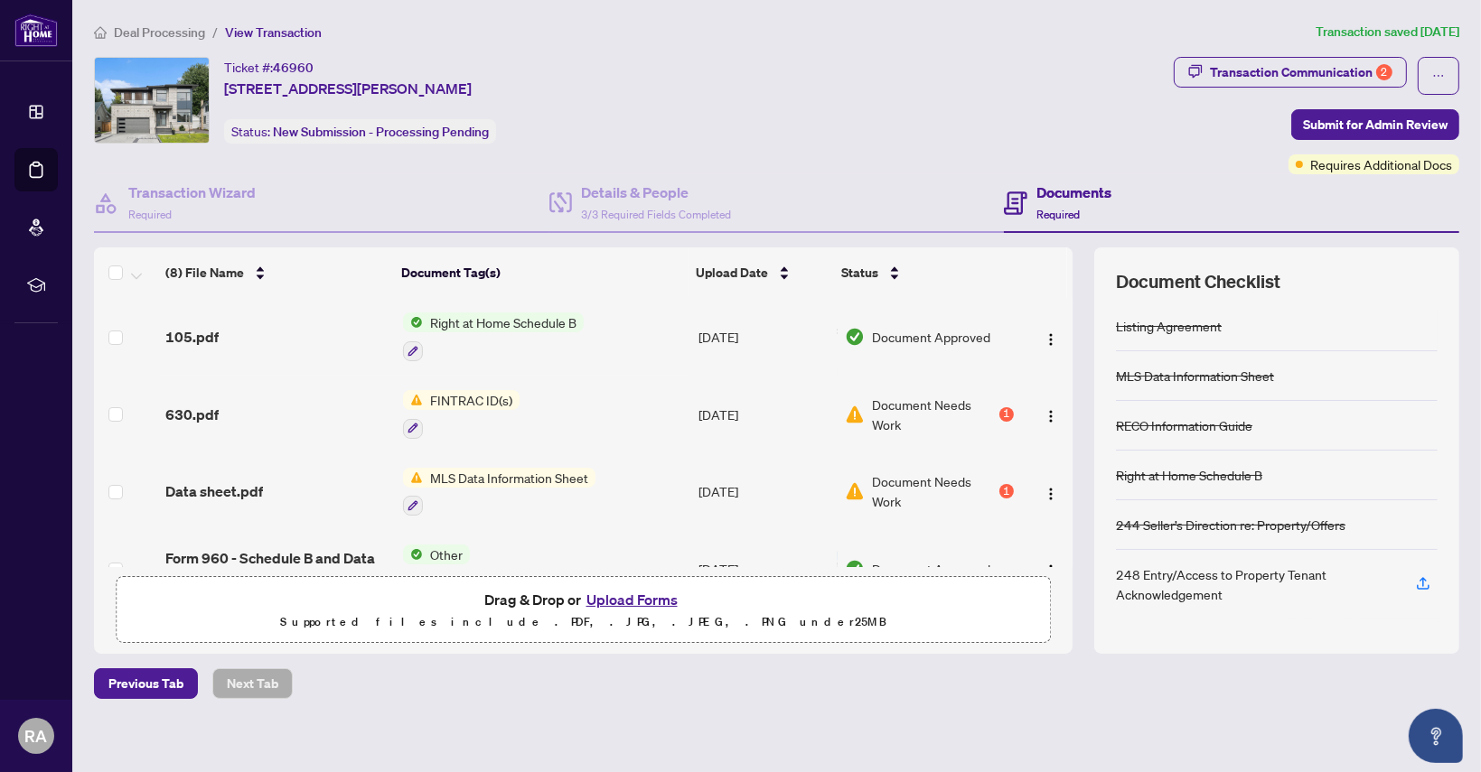
click at [620, 599] on button "Upload Forms" at bounding box center [632, 599] width 102 height 23
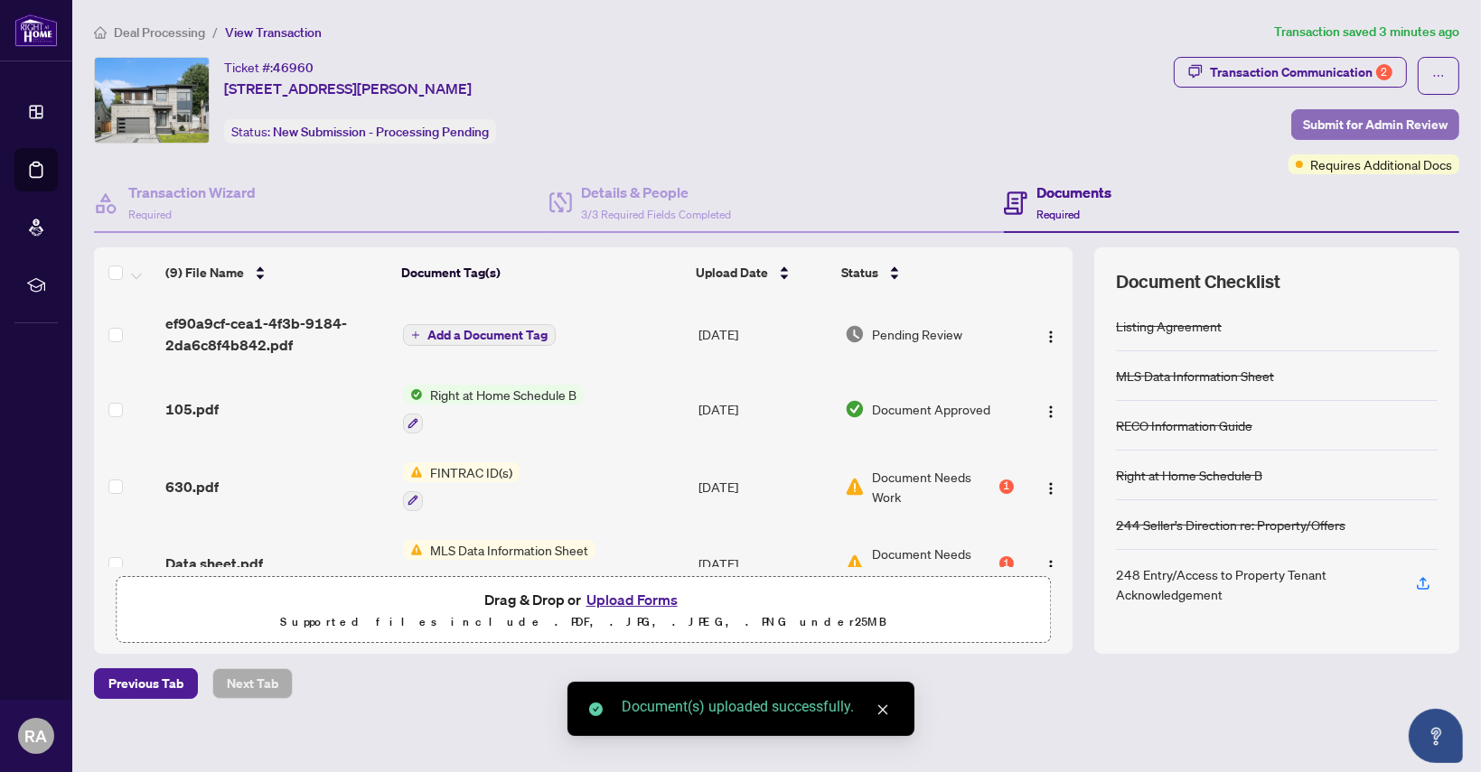
click at [1366, 125] on span "Submit for Admin Review" at bounding box center [1375, 124] width 145 height 29
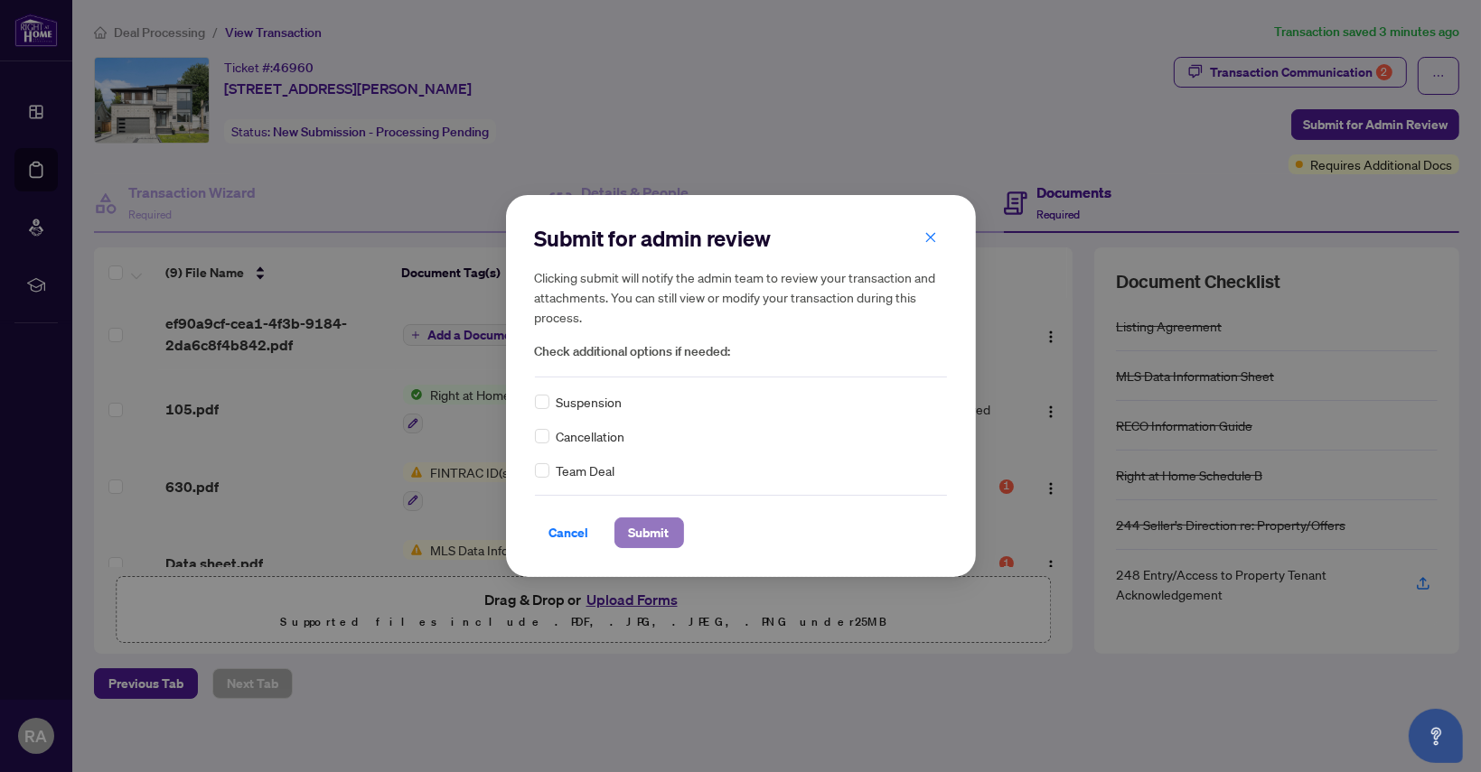
click at [647, 534] on span "Submit" at bounding box center [649, 533] width 41 height 29
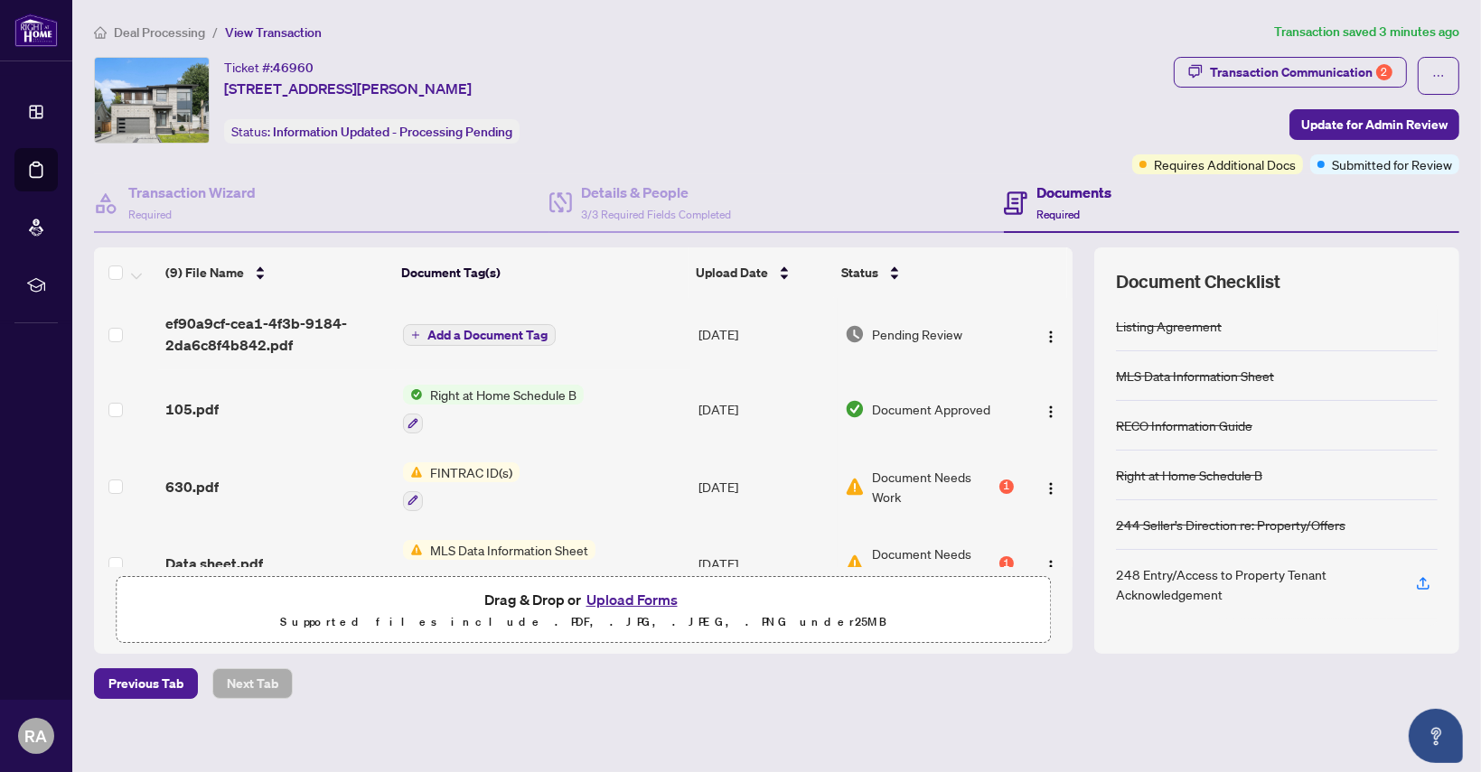
click at [846, 100] on body "Dashboard Deal Processing Mortgage Referrals rLearning [PERSON_NAME] Abdollahpo…" at bounding box center [740, 386] width 1481 height 772
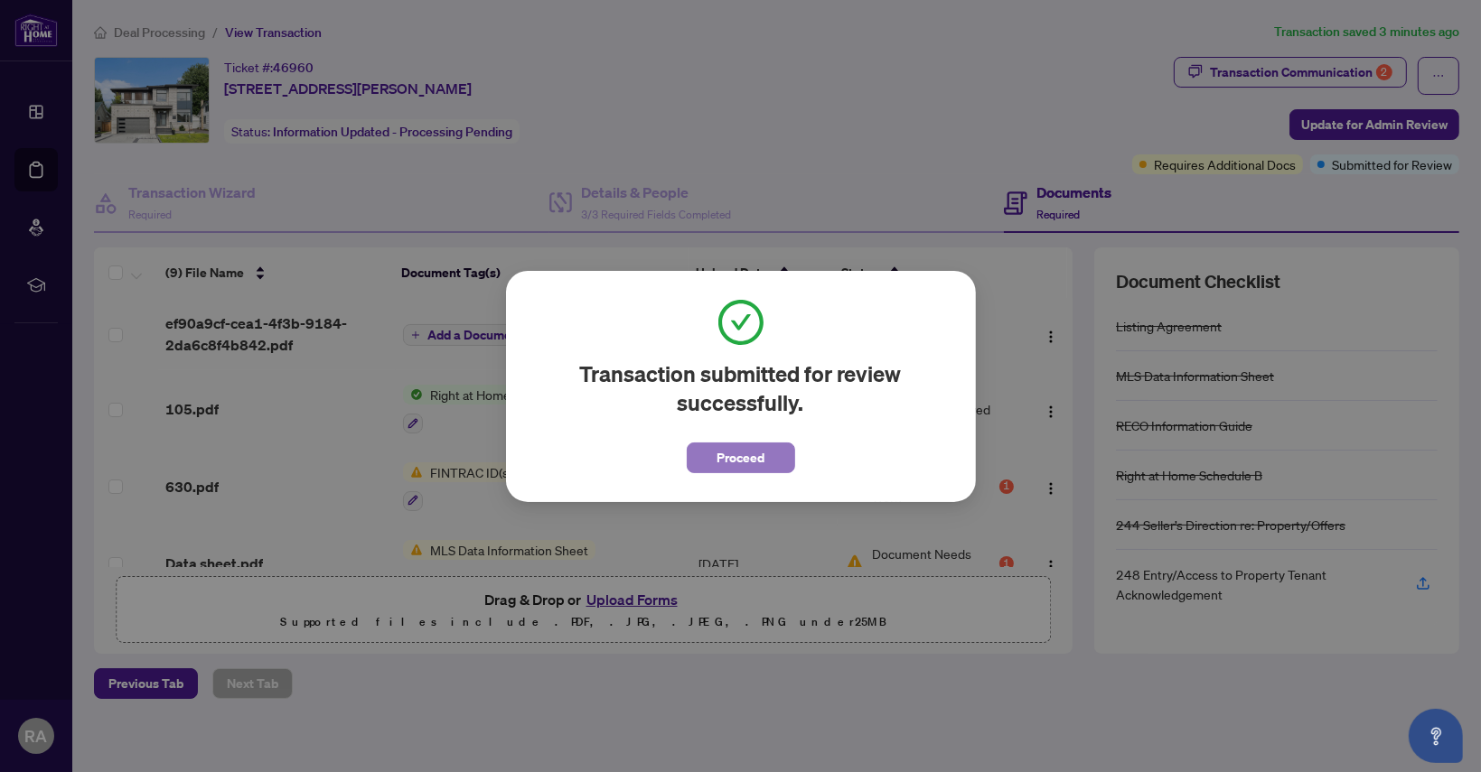
click at [726, 458] on span "Proceed" at bounding box center [740, 458] width 48 height 29
